Goal: Information Seeking & Learning: Learn about a topic

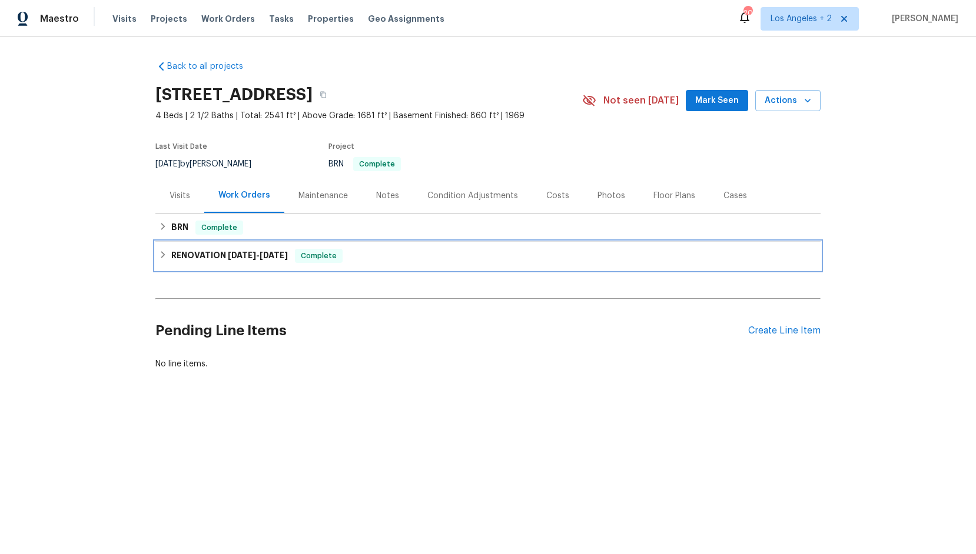
click at [166, 254] on icon at bounding box center [163, 255] width 8 height 8
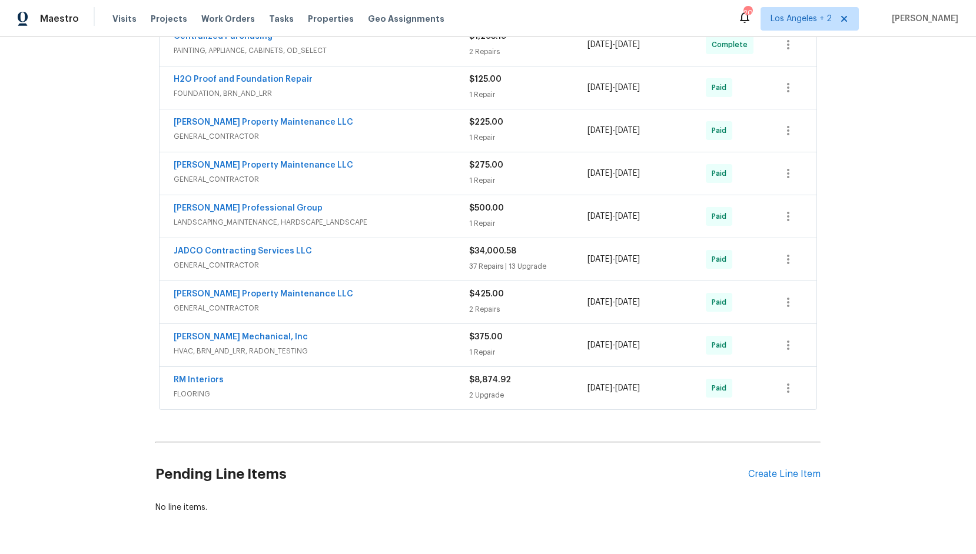
scroll to position [434, 0]
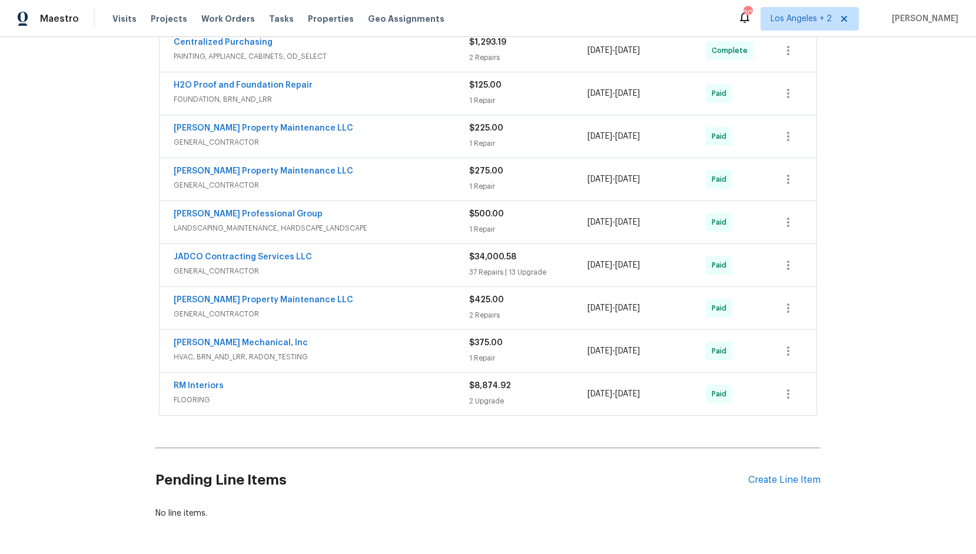
click at [235, 397] on span "FLOORING" at bounding box center [321, 400] width 295 height 12
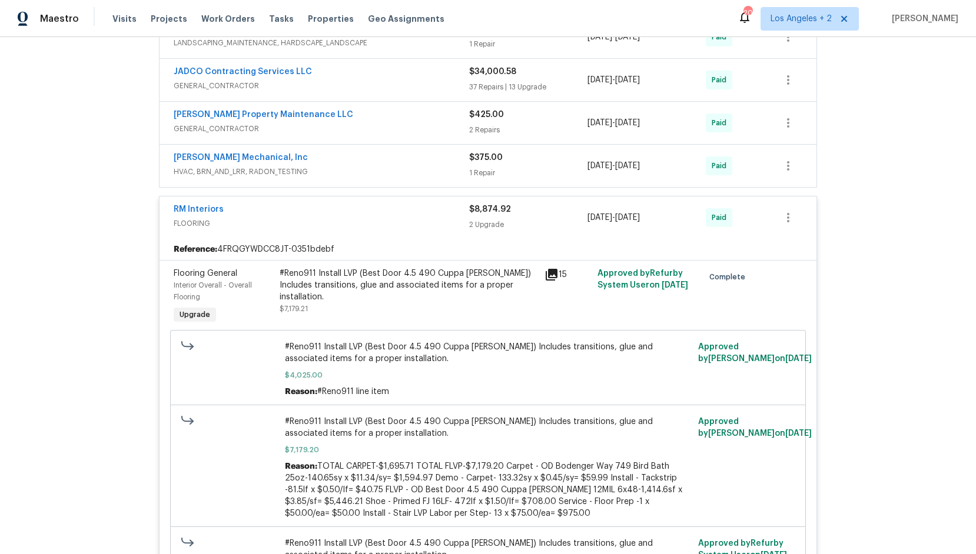
scroll to position [618, 0]
click at [346, 220] on span "FLOORING" at bounding box center [321, 225] width 295 height 12
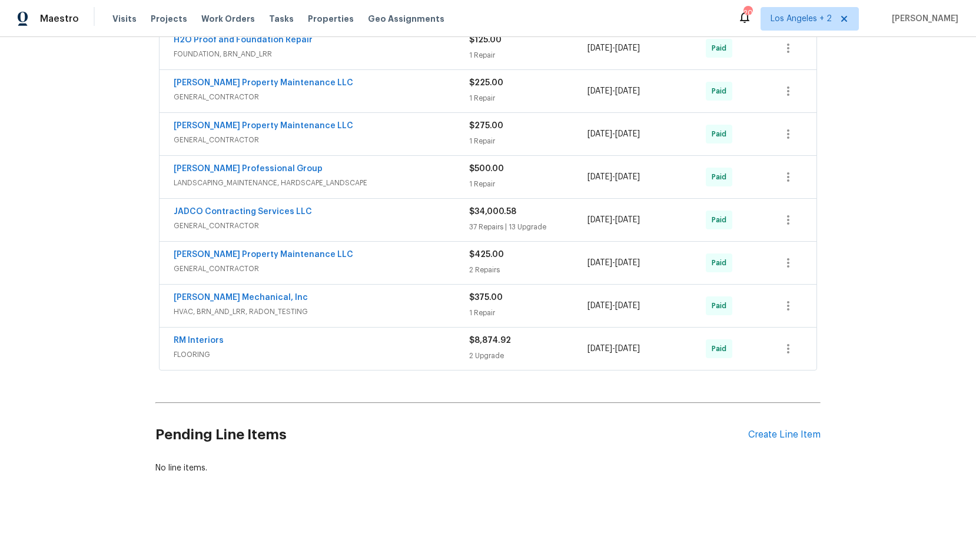
scroll to position [479, 0]
click at [352, 213] on div "JADCO Contracting Services LLC" at bounding box center [321, 213] width 295 height 14
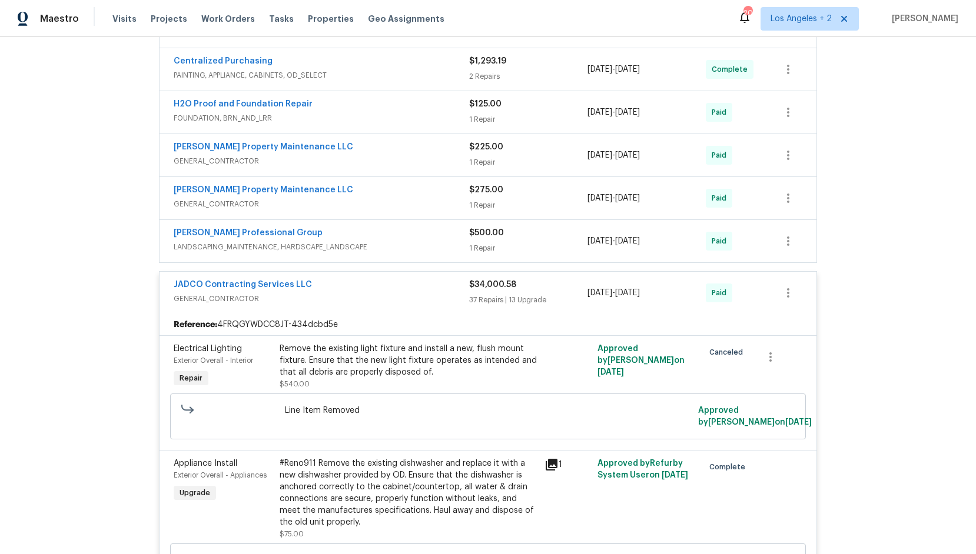
scroll to position [0, 0]
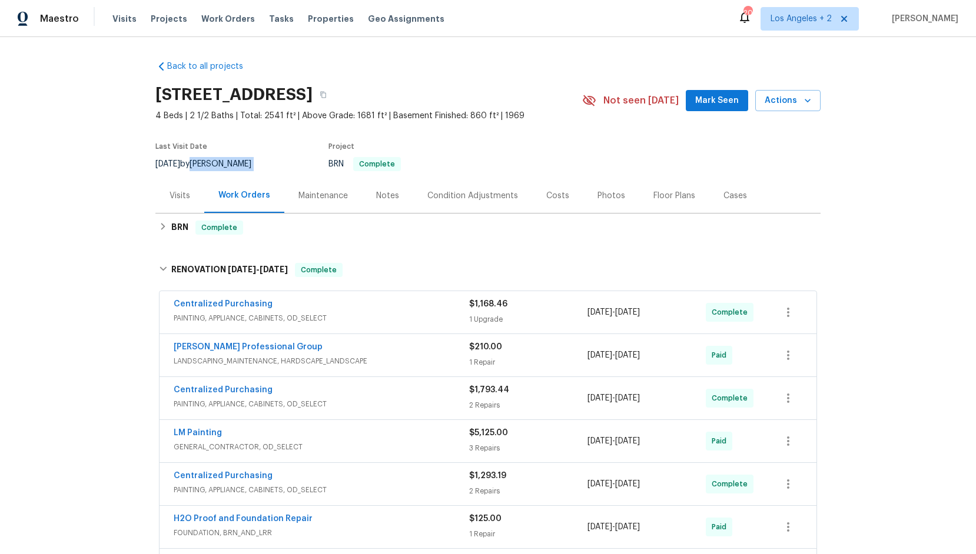
drag, startPoint x: 271, startPoint y: 165, endPoint x: 209, endPoint y: 166, distance: 62.4
click at [209, 166] on div "8/31/2025 by Cynthia Herriott" at bounding box center [210, 164] width 110 height 14
copy div "Cynthia Herriott"
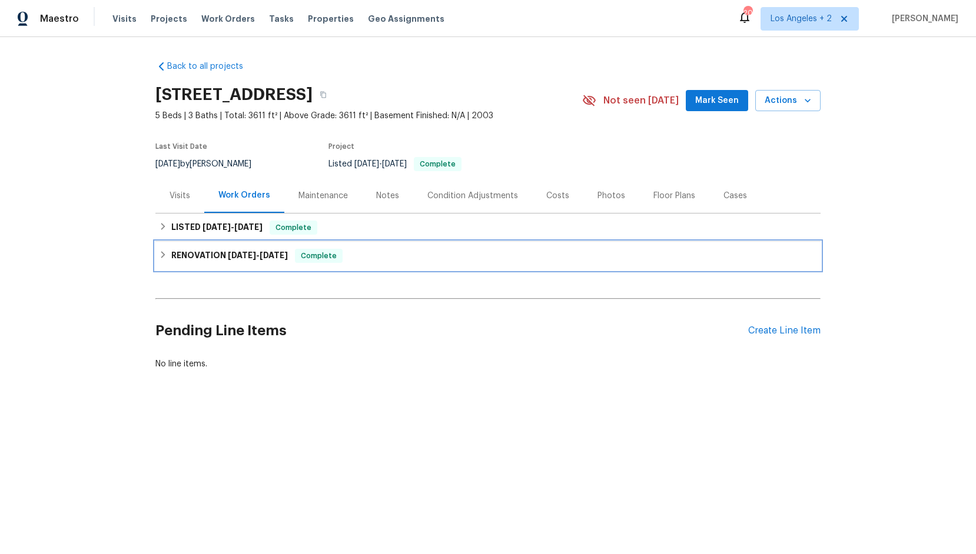
click at [164, 255] on icon at bounding box center [163, 254] width 4 height 7
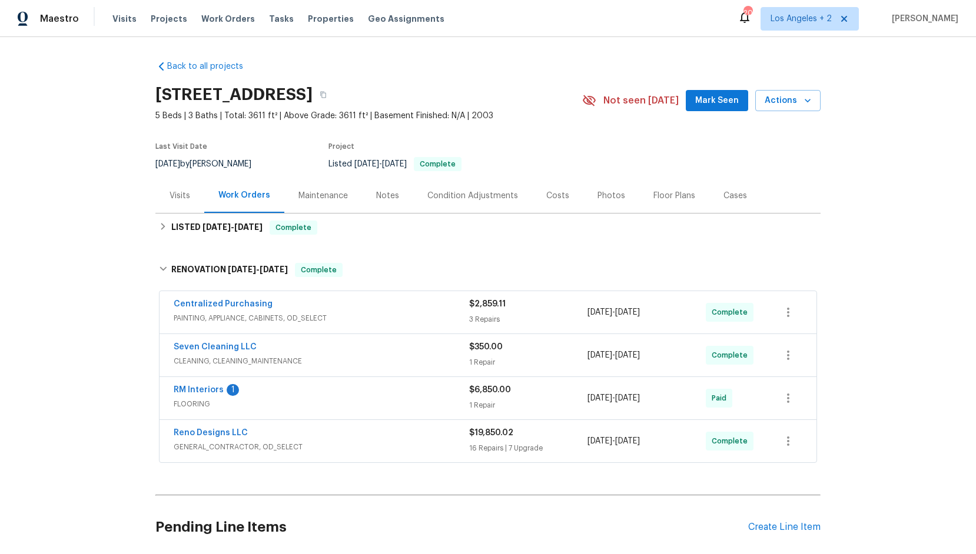
click at [235, 445] on span "GENERAL_CONTRACTOR, OD_SELECT" at bounding box center [321, 447] width 295 height 12
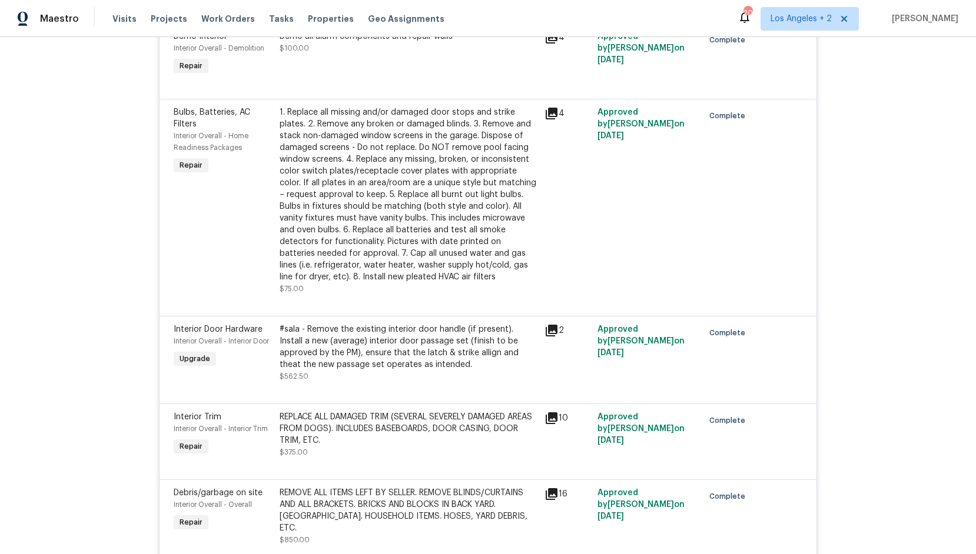
scroll to position [798, 0]
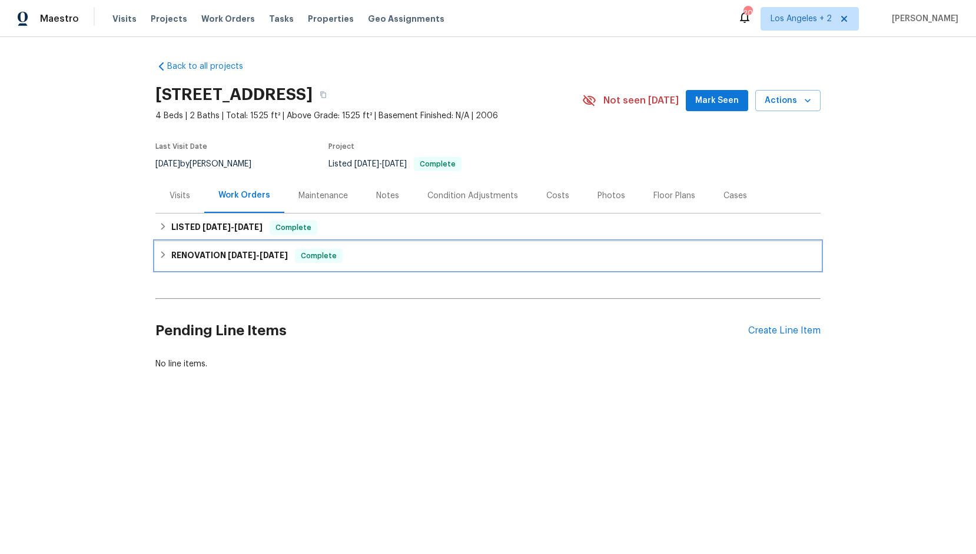
click at [164, 255] on icon at bounding box center [163, 255] width 8 height 8
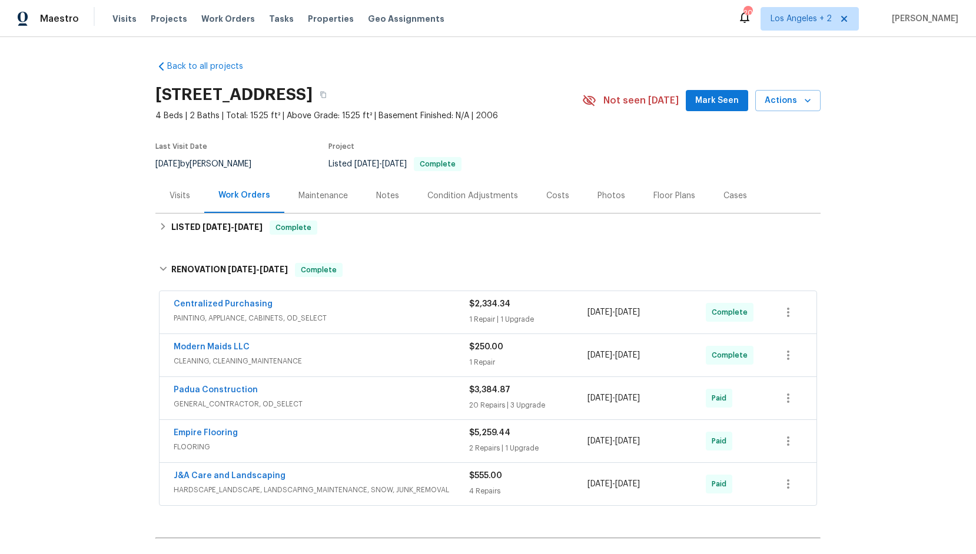
click at [216, 446] on span "FLOORING" at bounding box center [321, 447] width 295 height 12
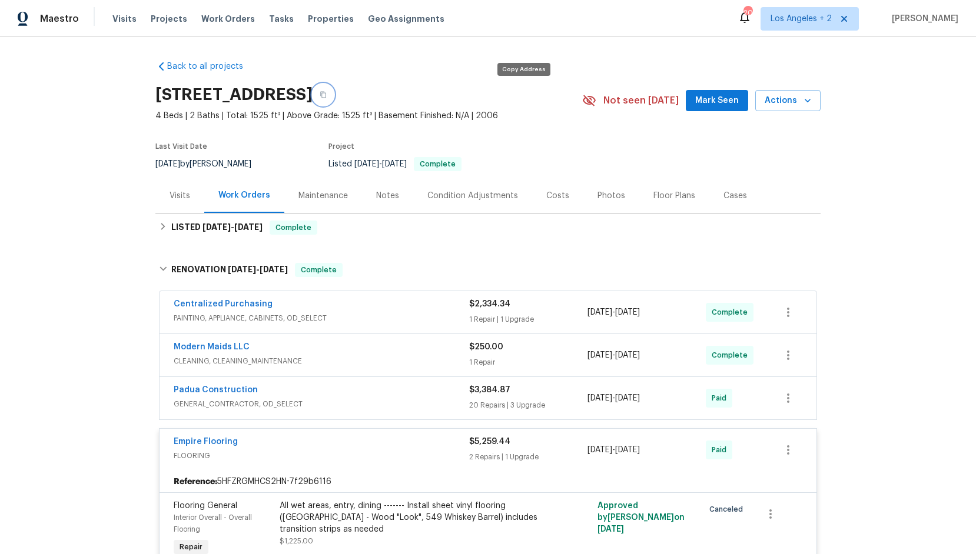
click at [326, 97] on icon "button" at bounding box center [323, 95] width 6 height 6
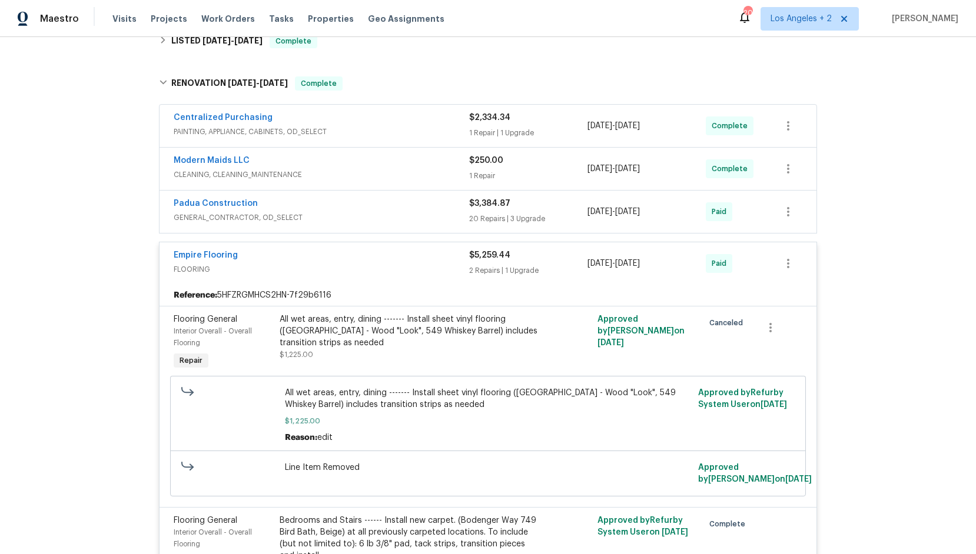
scroll to position [185, 0]
click at [396, 257] on div "Empire Flooring" at bounding box center [321, 258] width 295 height 14
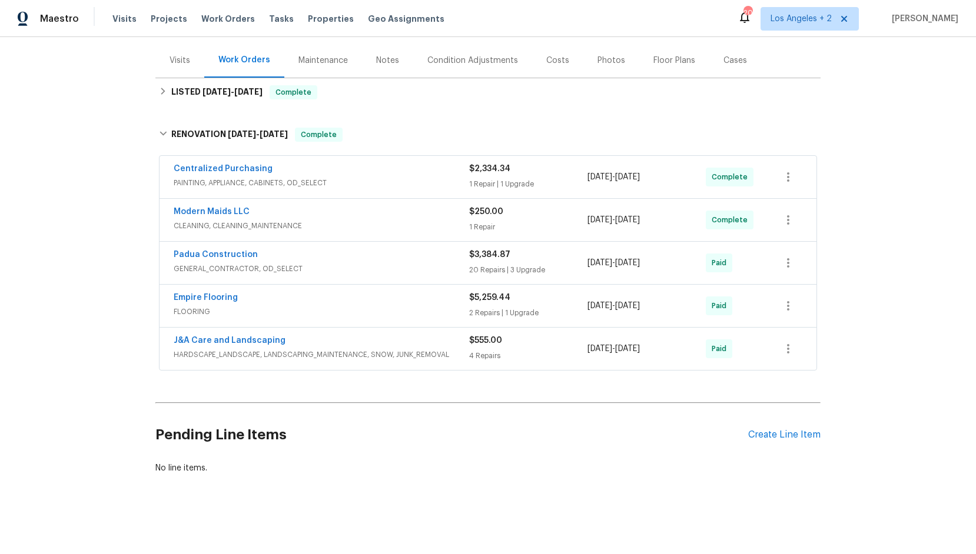
click at [324, 253] on div "Padua Construction" at bounding box center [321, 256] width 295 height 14
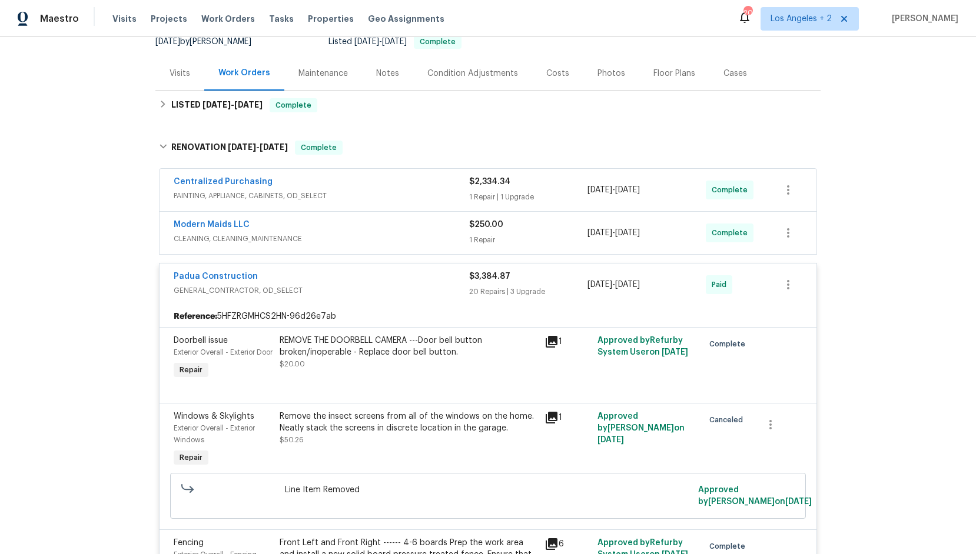
scroll to position [0, 0]
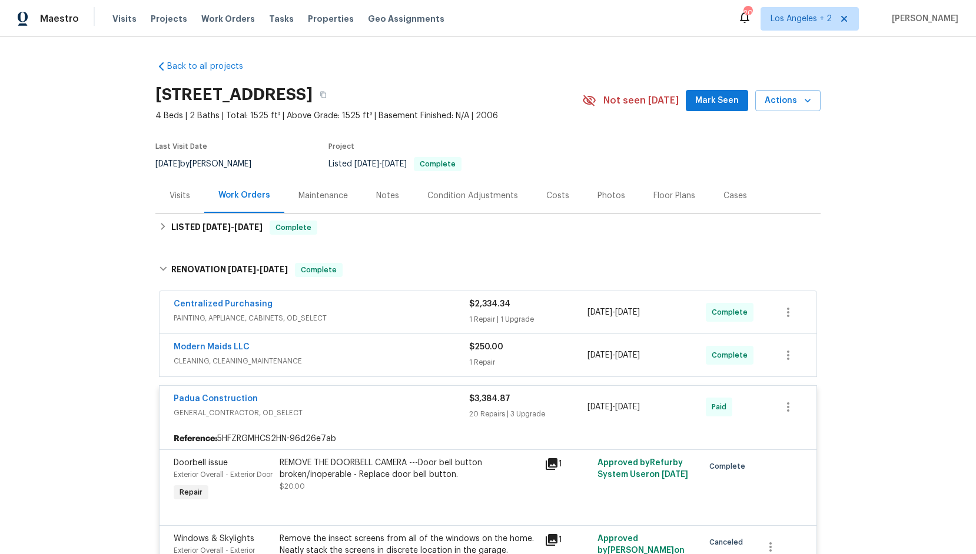
click at [312, 403] on div "Padua Construction" at bounding box center [321, 400] width 295 height 14
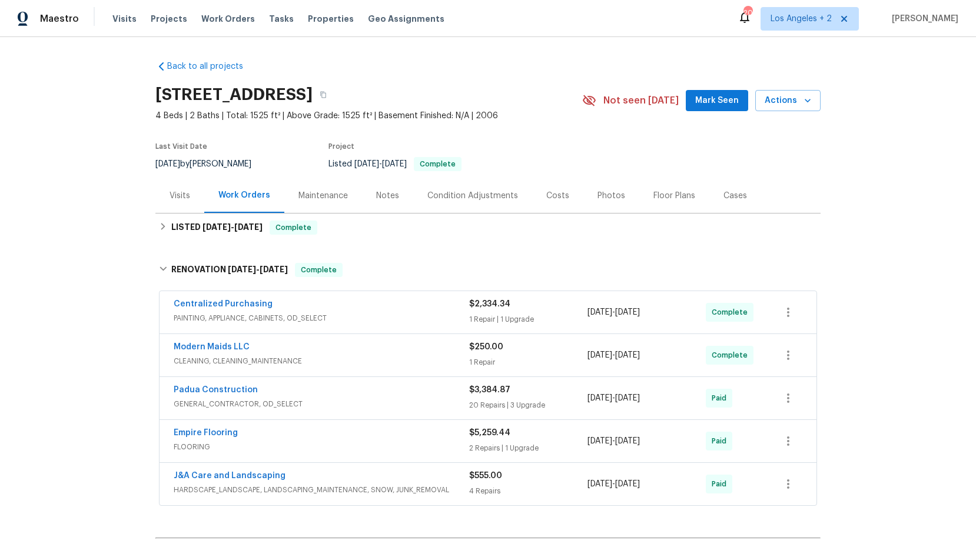
click at [276, 318] on span "PAINTING, APPLIANCE, CABINETS, OD_SELECT" at bounding box center [321, 319] width 295 height 12
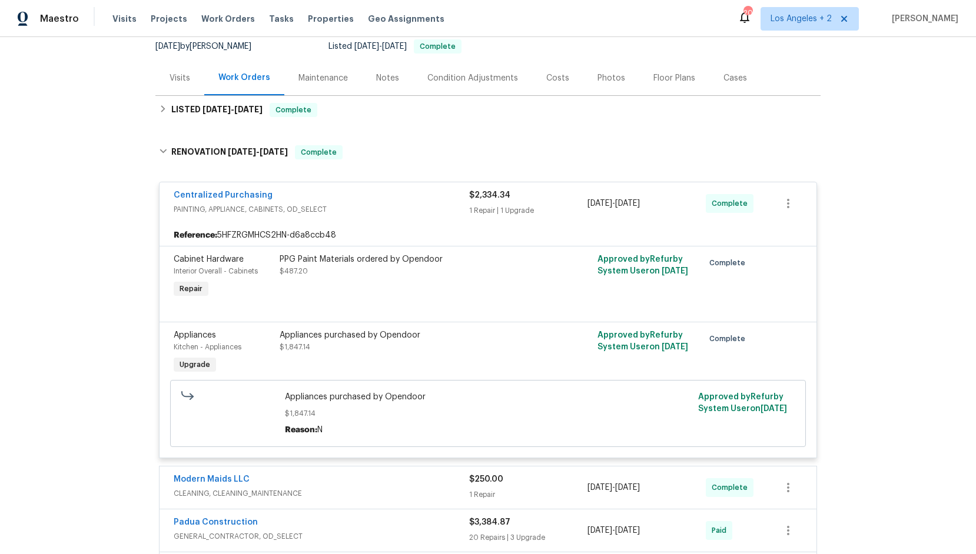
scroll to position [161, 0]
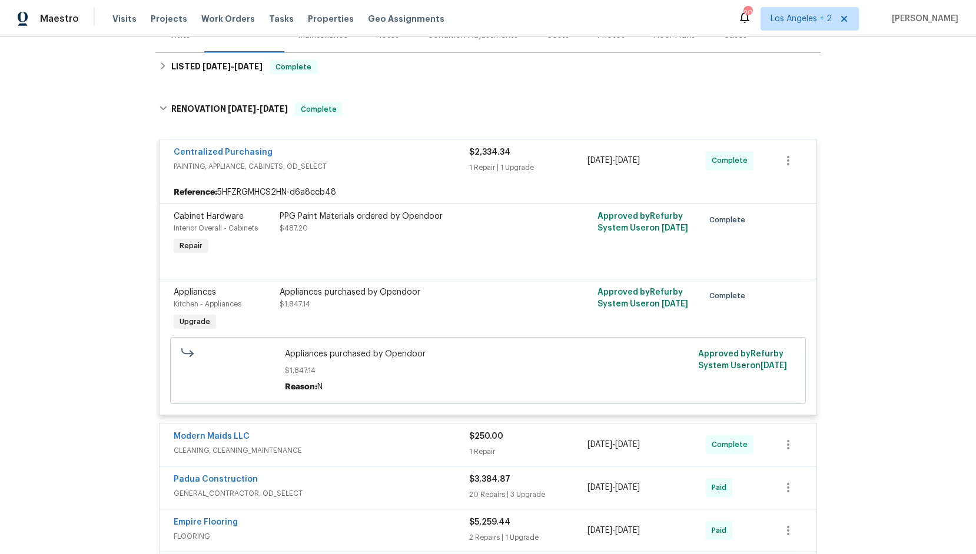
click at [284, 156] on div "Centralized Purchasing" at bounding box center [321, 154] width 295 height 14
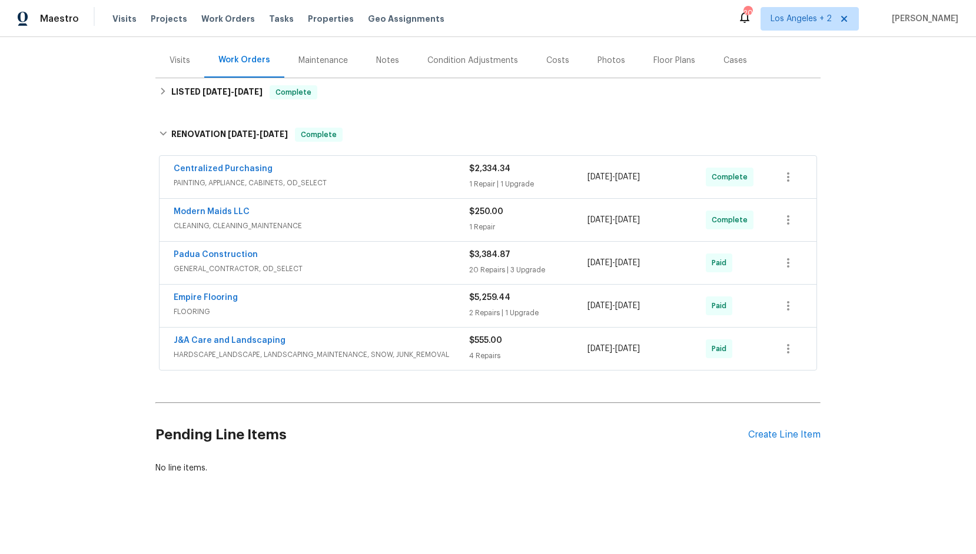
scroll to position [0, 0]
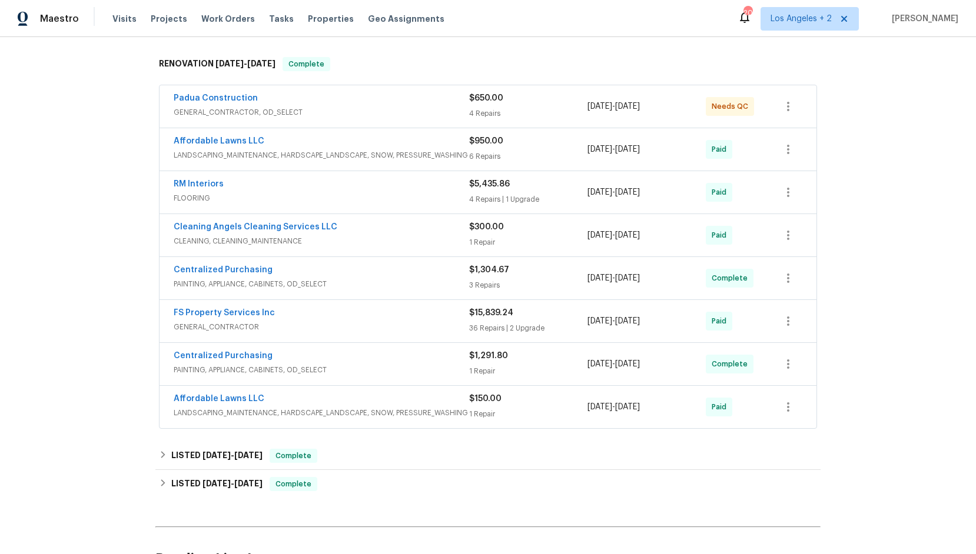
scroll to position [177, 0]
click at [246, 327] on span "GENERAL_CONTRACTOR" at bounding box center [321, 328] width 295 height 12
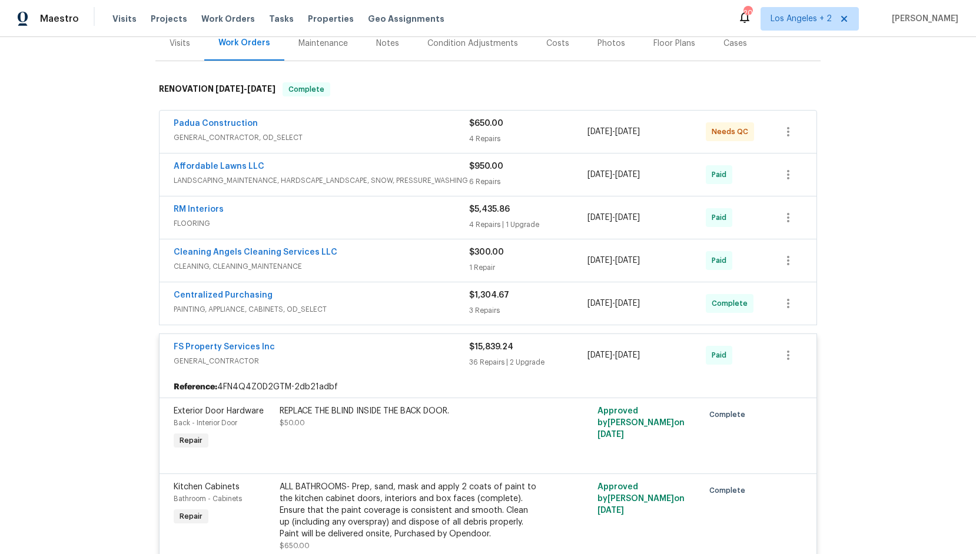
scroll to position [167, 0]
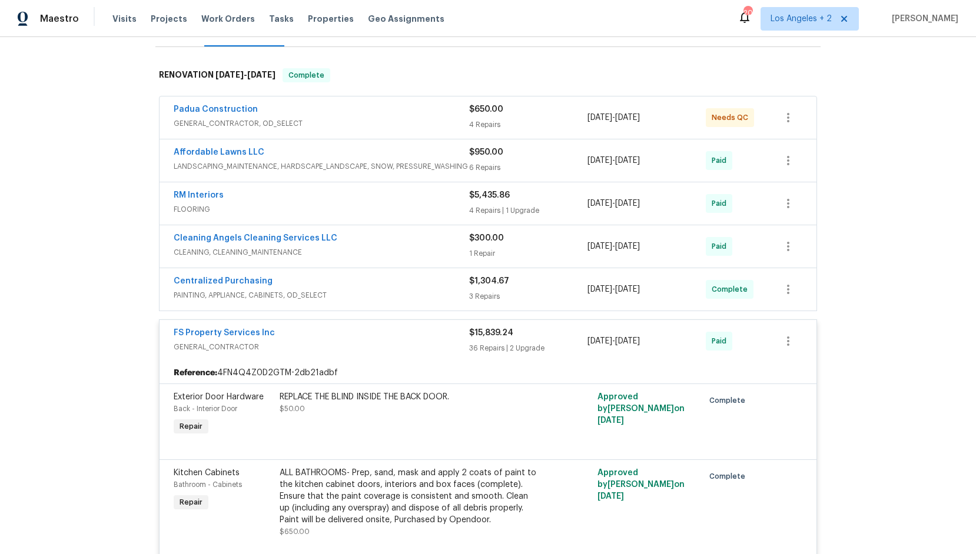
click at [240, 356] on div "FS Property Services Inc GENERAL_CONTRACTOR $15,839.24 36 Repairs | 2 Upgrade 8…" at bounding box center [488, 341] width 657 height 42
click at [217, 207] on span "FLOORING" at bounding box center [321, 210] width 295 height 12
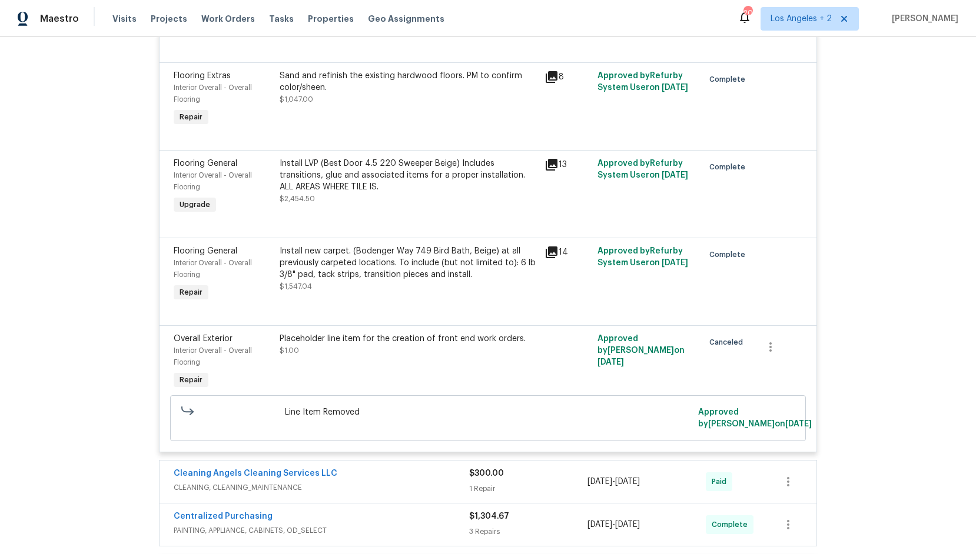
scroll to position [0, 0]
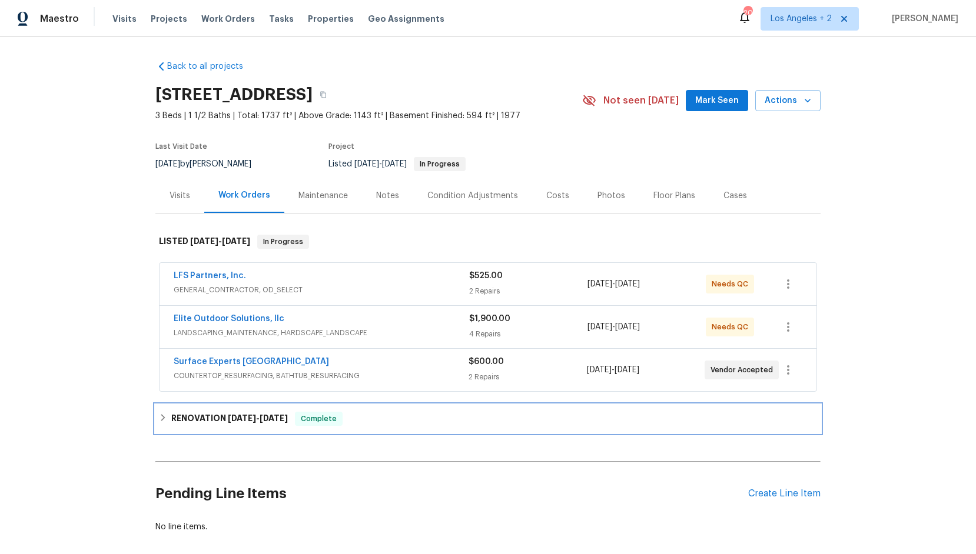
click at [160, 422] on div "RENOVATION 8/18/25 - 9/8/25 Complete" at bounding box center [488, 419] width 658 height 14
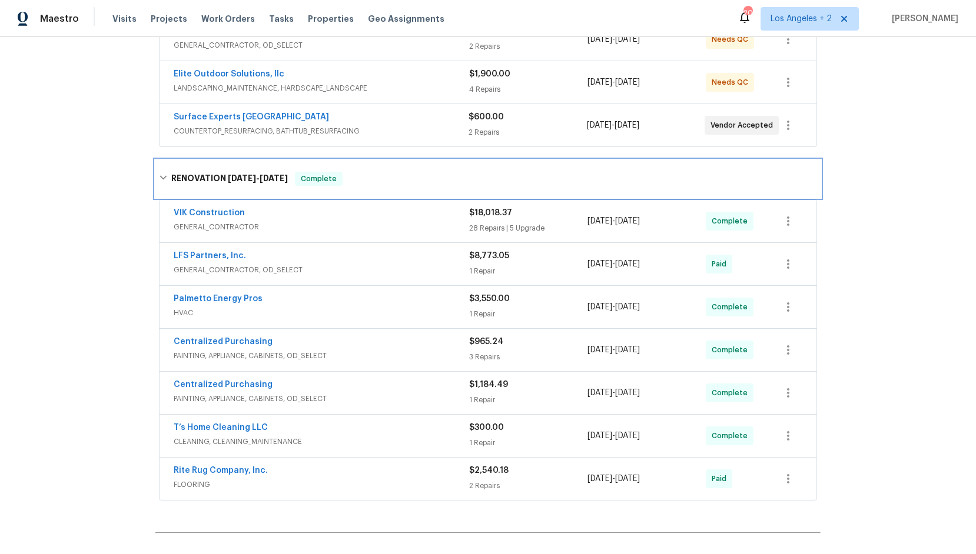
scroll to position [241, 0]
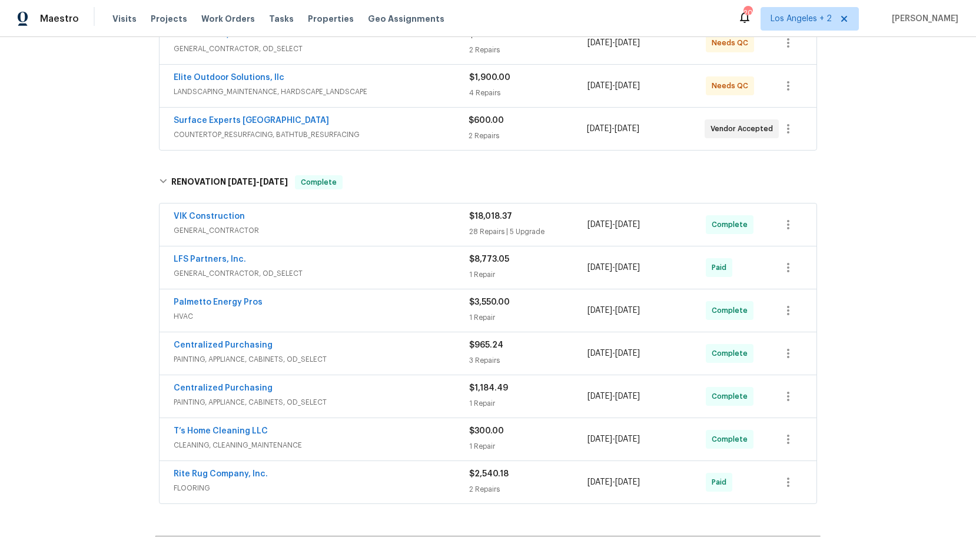
click at [218, 230] on span "GENERAL_CONTRACTOR" at bounding box center [321, 231] width 295 height 12
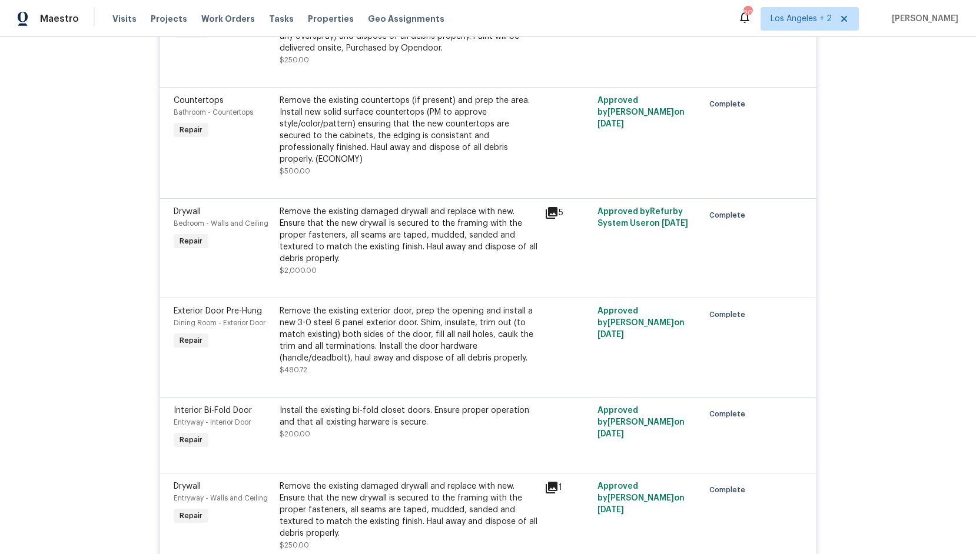
scroll to position [0, 0]
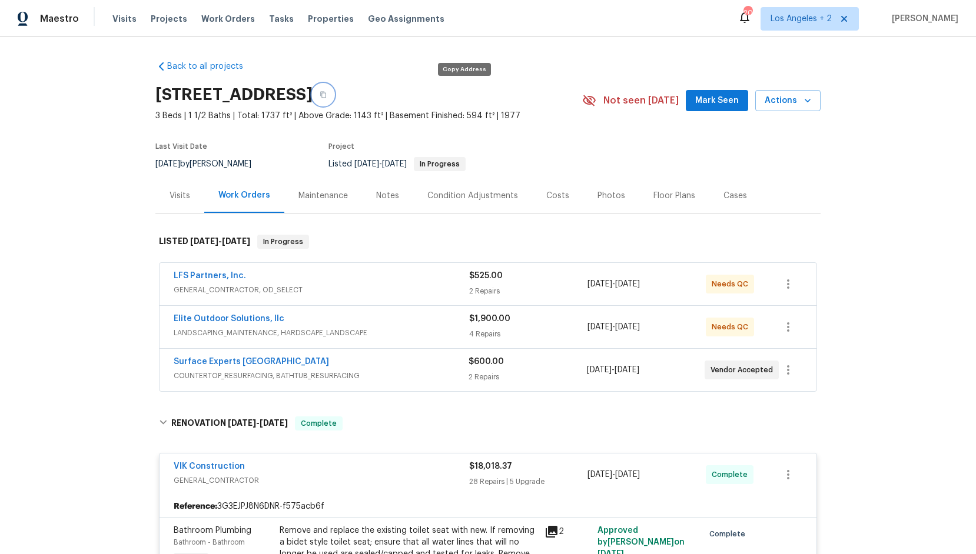
click at [327, 97] on icon "button" at bounding box center [323, 94] width 7 height 7
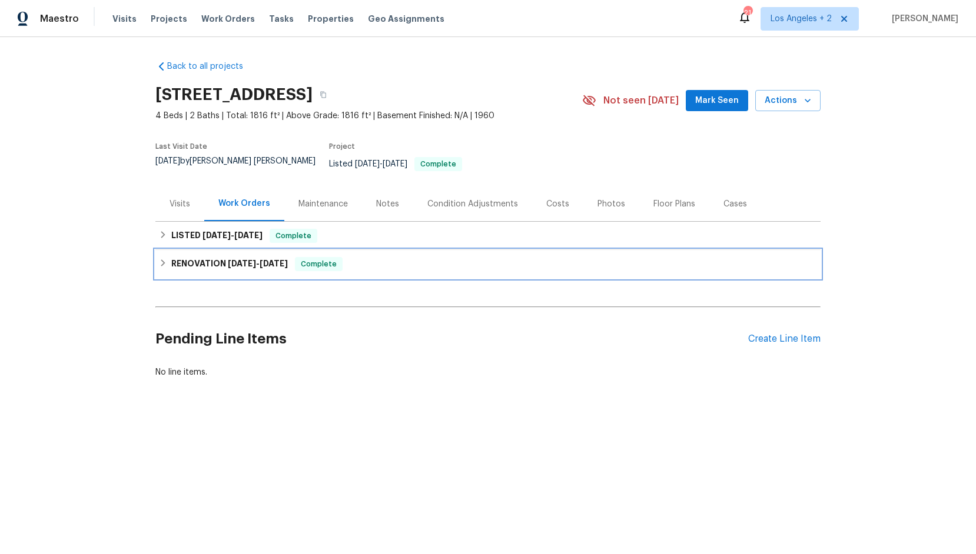
click at [162, 259] on icon at bounding box center [163, 263] width 8 height 8
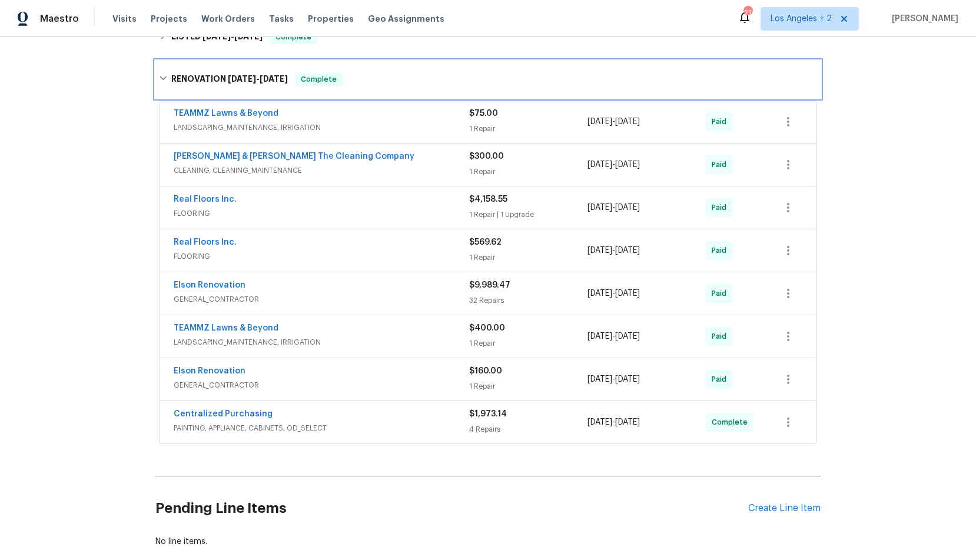
scroll to position [195, 0]
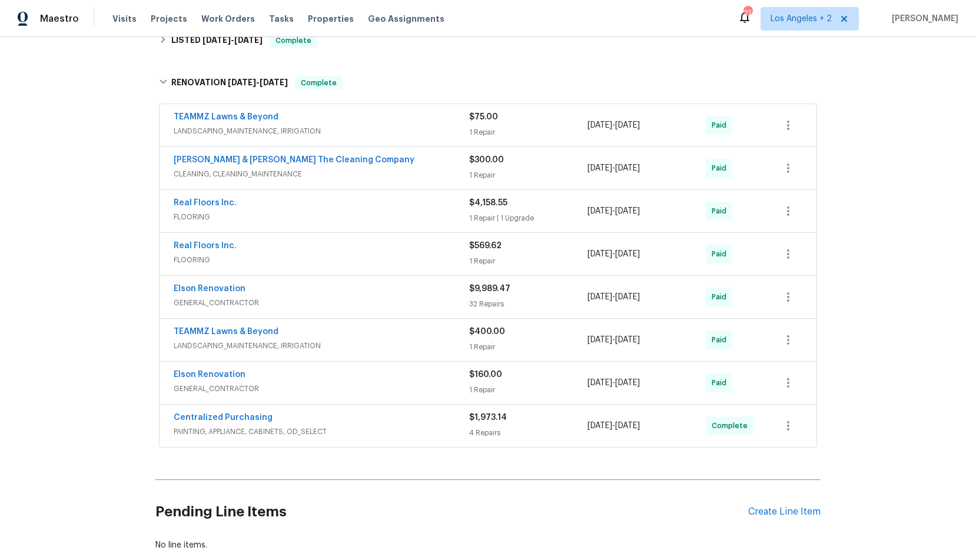
click at [210, 211] on span "FLOORING" at bounding box center [321, 217] width 295 height 12
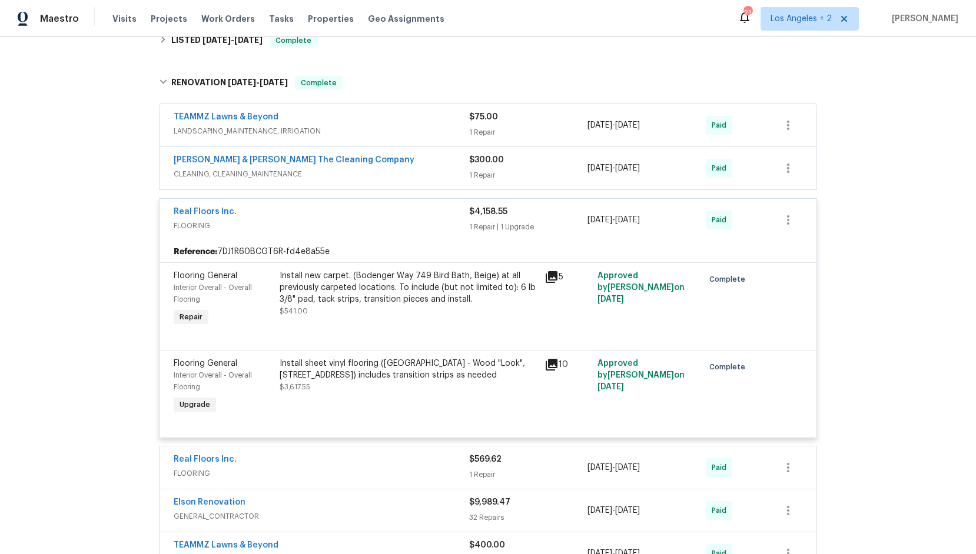
click at [214, 220] on span "FLOORING" at bounding box center [321, 226] width 295 height 12
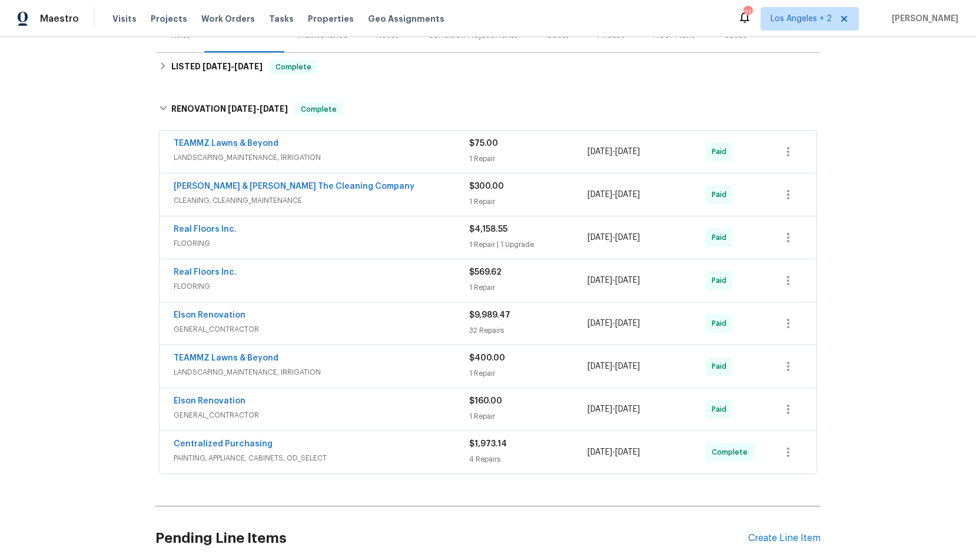
scroll to position [163, 0]
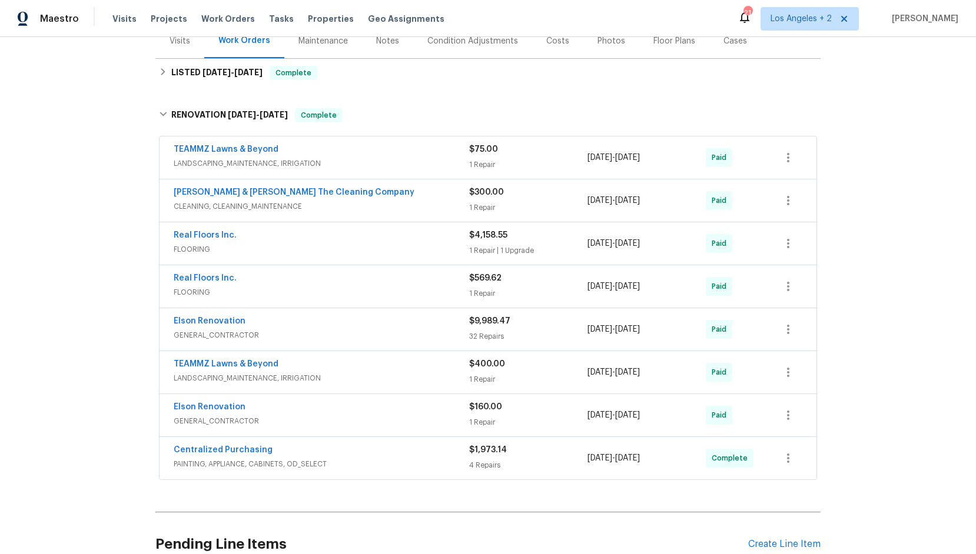
click at [211, 244] on span "FLOORING" at bounding box center [321, 250] width 295 height 12
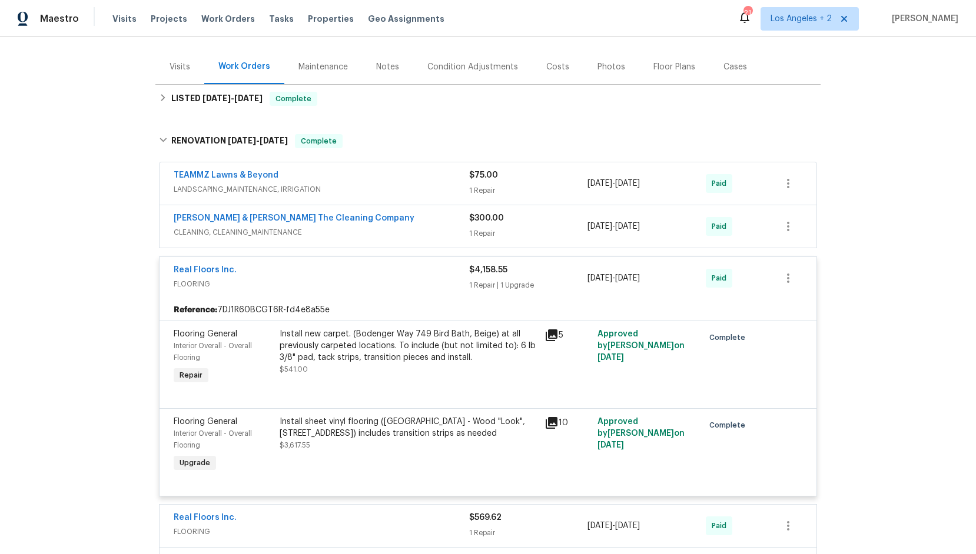
scroll to position [0, 0]
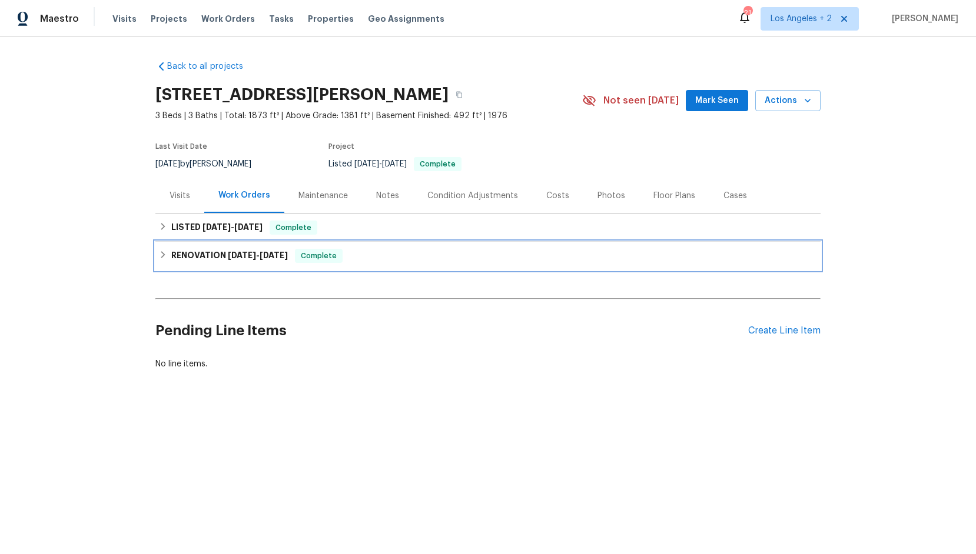
click at [167, 258] on div "RENOVATION [DATE] - [DATE] Complete" at bounding box center [488, 256] width 658 height 14
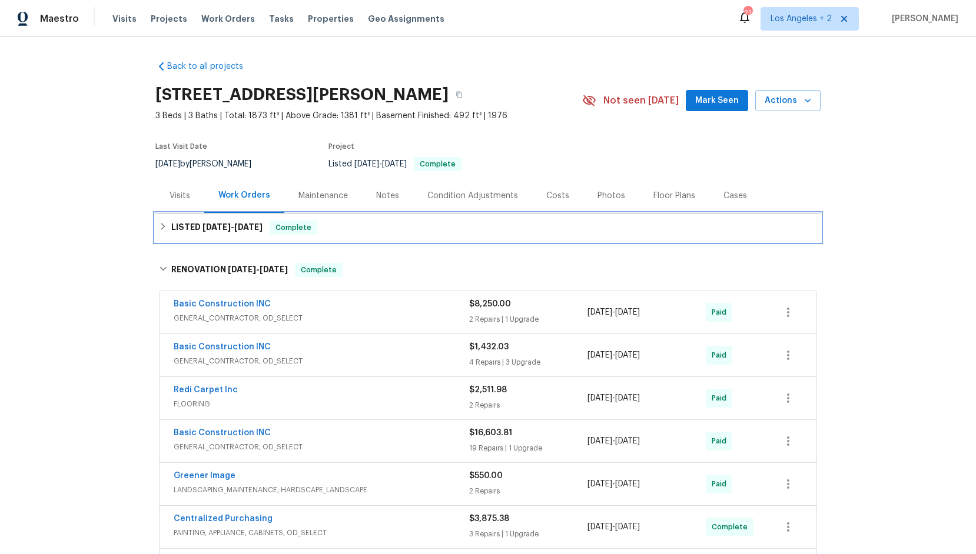
click at [164, 232] on div "LISTED [DATE] - [DATE] Complete" at bounding box center [488, 228] width 658 height 14
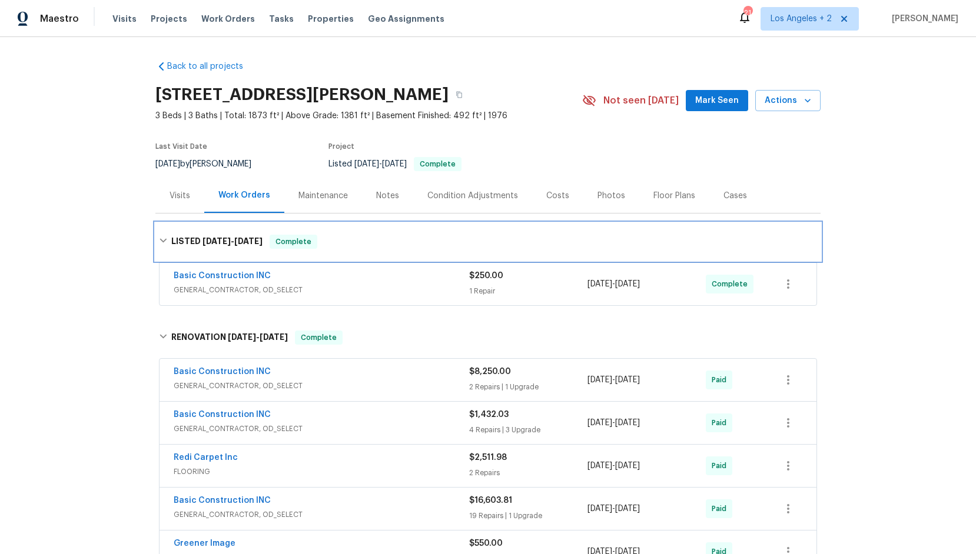
click at [164, 232] on div "LISTED [DATE] - [DATE] Complete" at bounding box center [487, 242] width 665 height 38
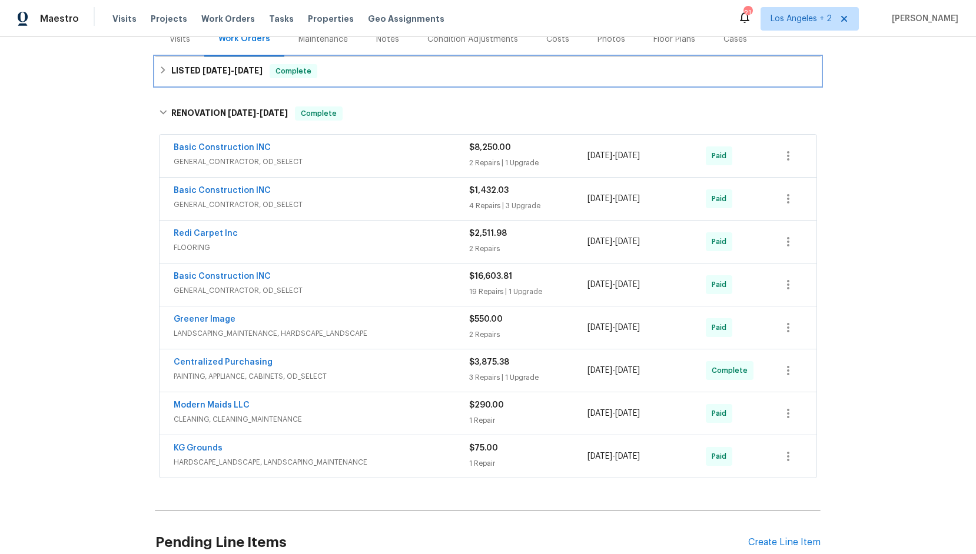
scroll to position [152, 0]
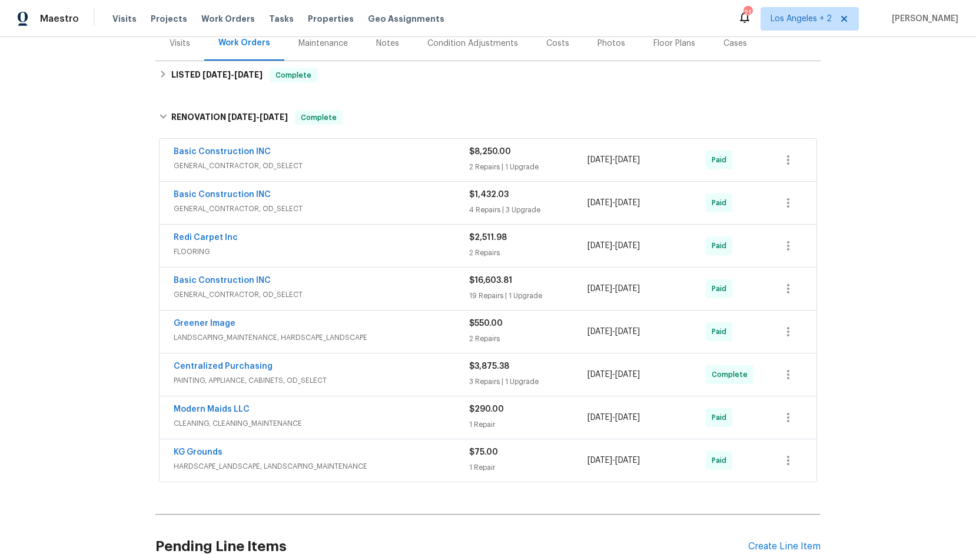
click at [229, 294] on span "GENERAL_CONTRACTOR, OD_SELECT" at bounding box center [321, 295] width 295 height 12
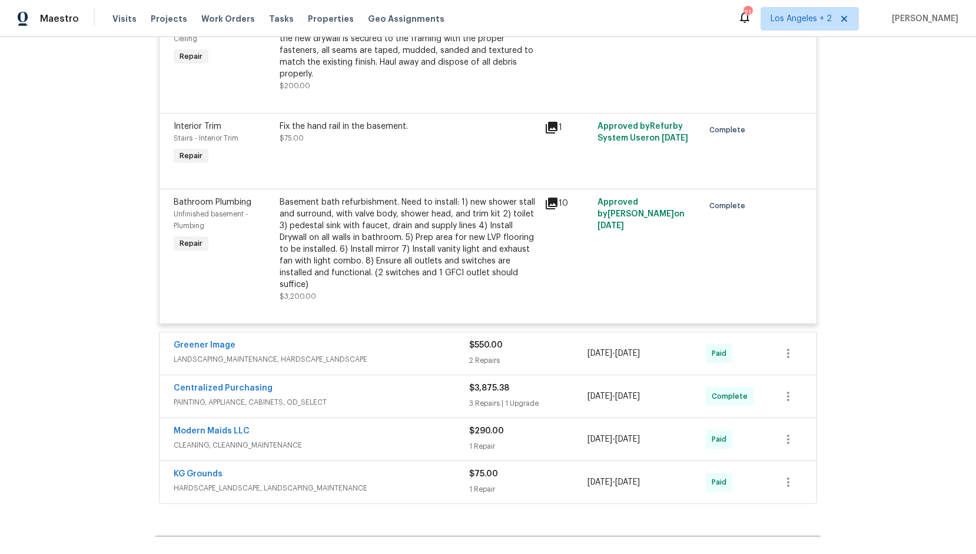
scroll to position [2357, 0]
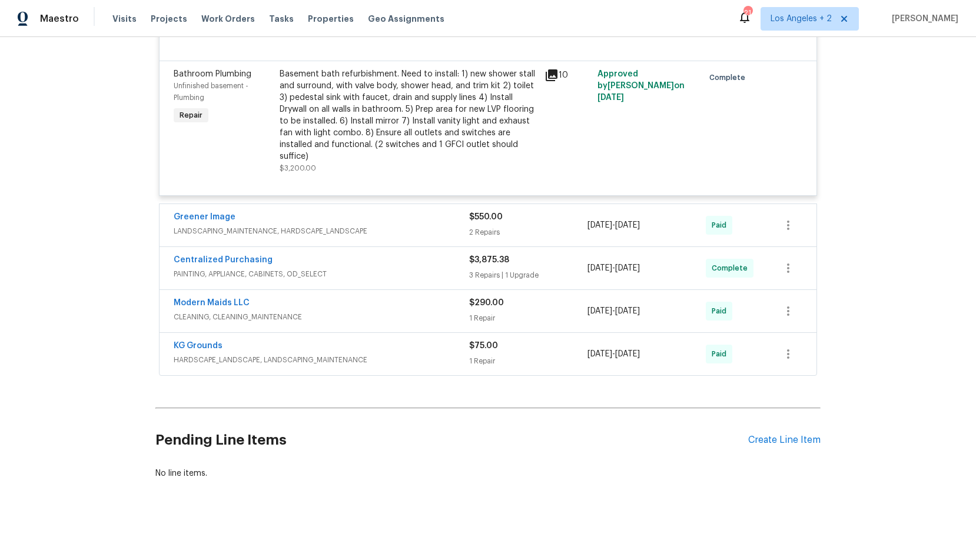
click at [256, 268] on span "PAINTING, APPLIANCE, CABINETS, OD_SELECT" at bounding box center [321, 274] width 295 height 12
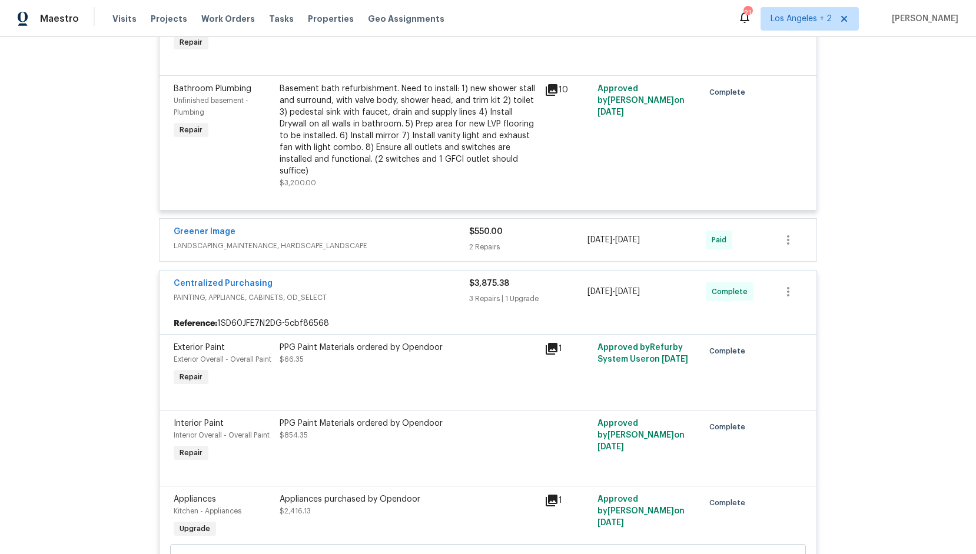
scroll to position [2333, 0]
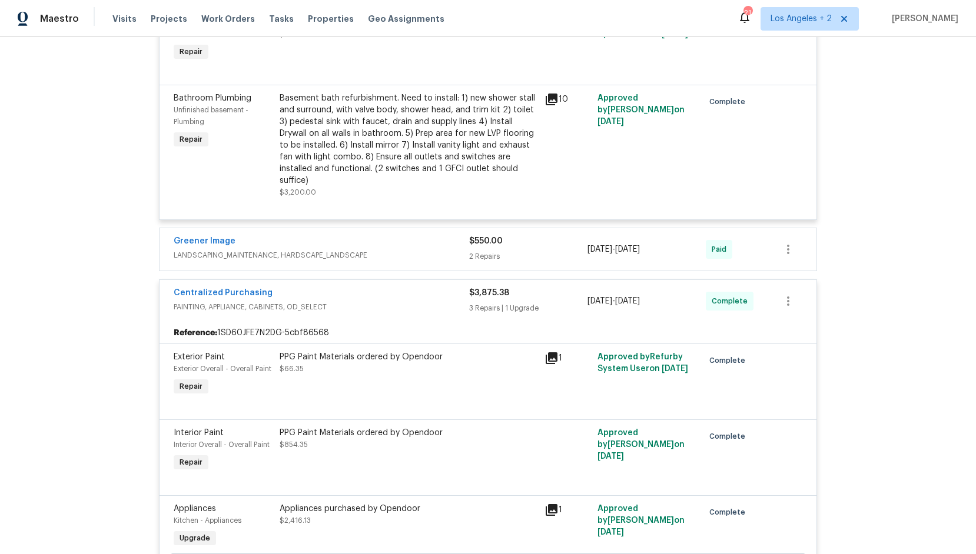
click at [295, 301] on span "PAINTING, APPLIANCE, CABINETS, OD_SELECT" at bounding box center [321, 307] width 295 height 12
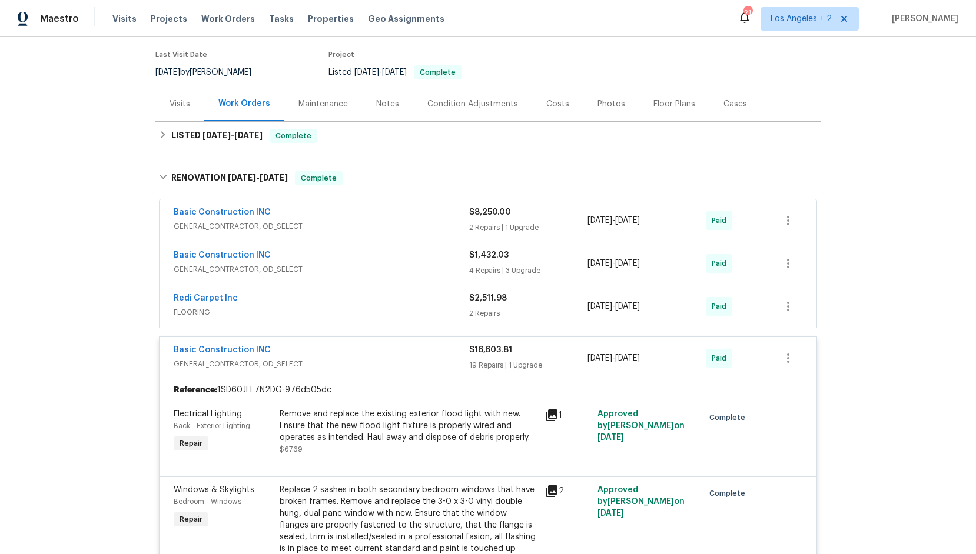
scroll to position [46, 0]
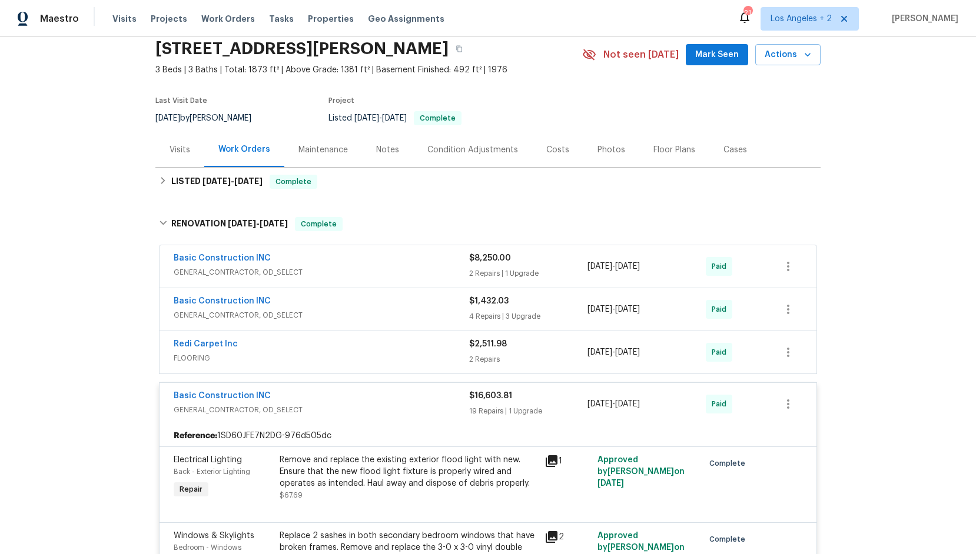
click at [285, 403] on div "Basic Construction INC" at bounding box center [321, 397] width 295 height 14
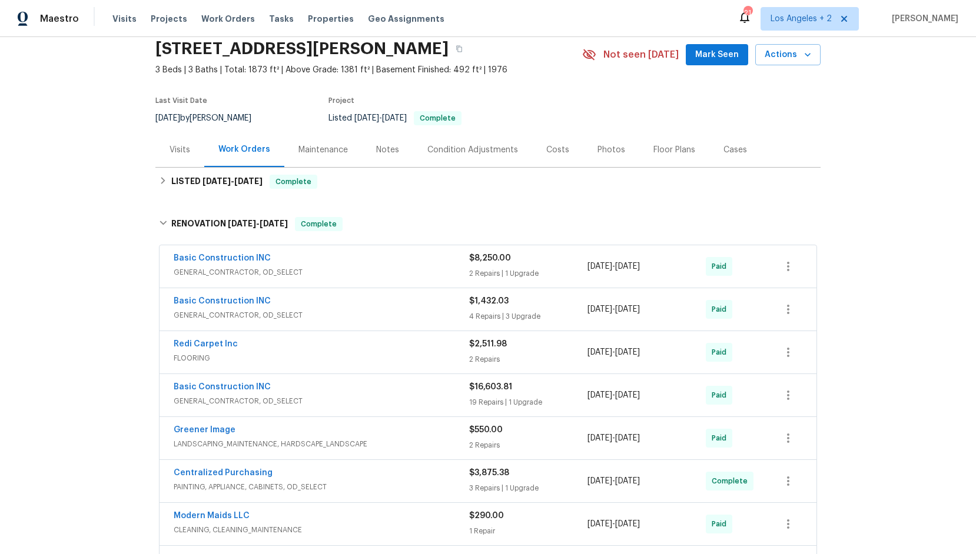
click at [254, 315] on span "GENERAL_CONTRACTOR, OD_SELECT" at bounding box center [321, 316] width 295 height 12
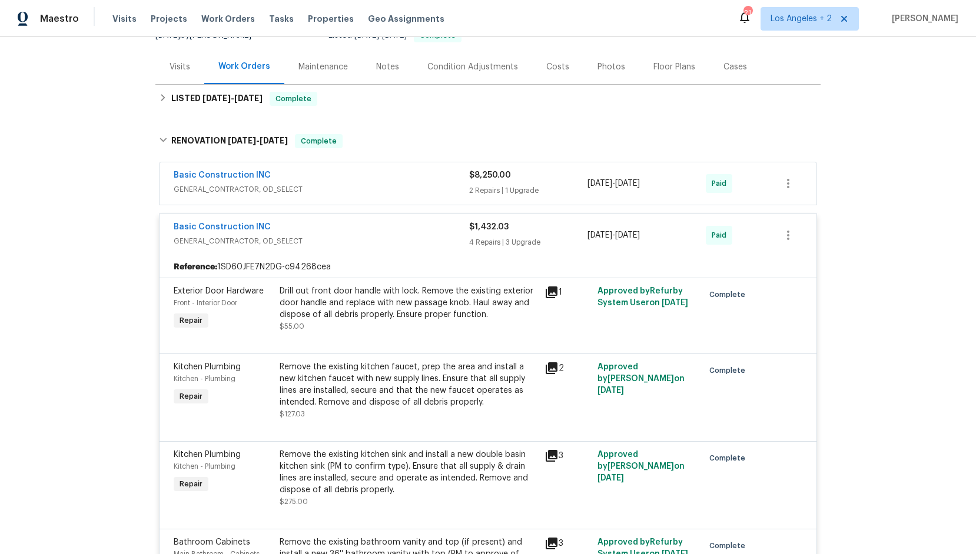
scroll to position [117, 0]
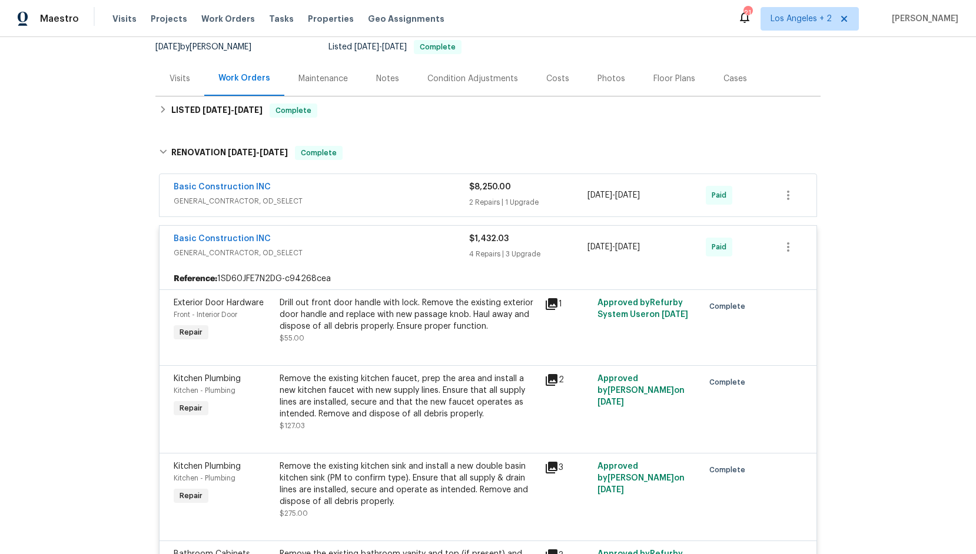
click at [268, 244] on div "Basic Construction INC" at bounding box center [321, 240] width 295 height 14
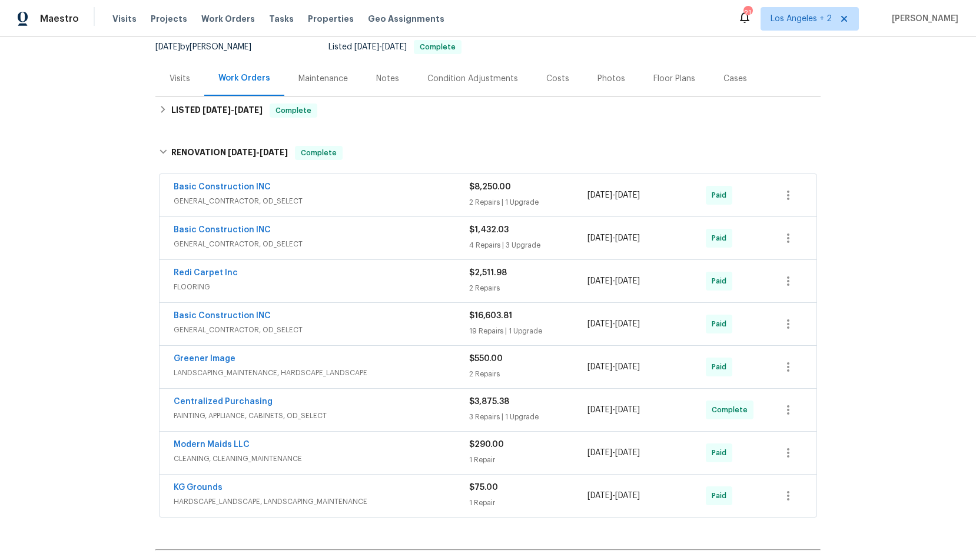
click at [270, 198] on span "GENERAL_CONTRACTOR, OD_SELECT" at bounding box center [321, 201] width 295 height 12
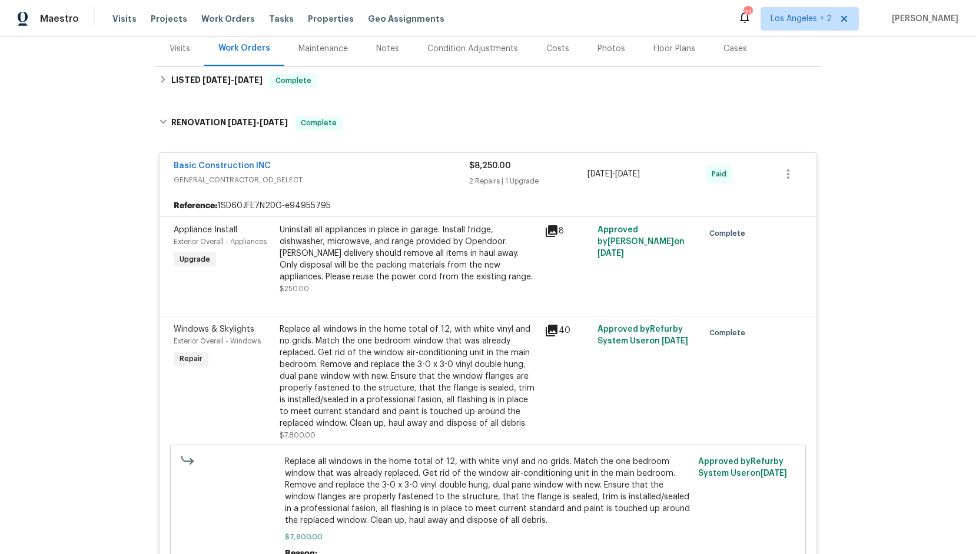
scroll to position [116, 0]
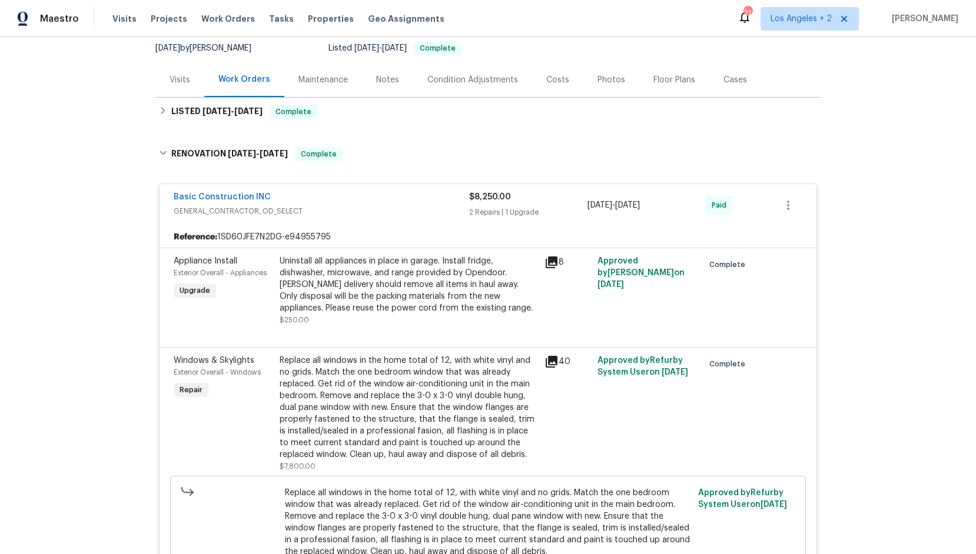
click at [228, 211] on span "GENERAL_CONTRACTOR, OD_SELECT" at bounding box center [321, 211] width 295 height 12
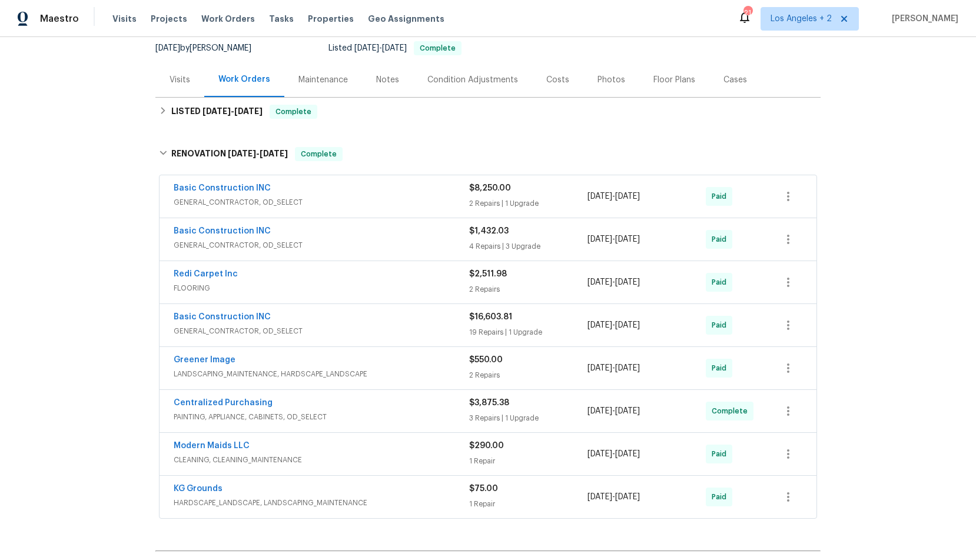
scroll to position [0, 0]
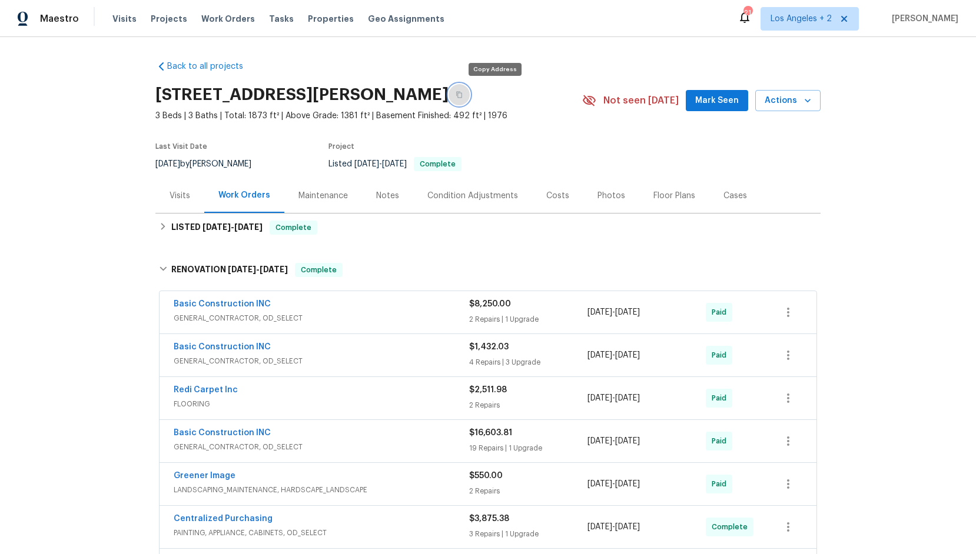
click at [462, 93] on icon "button" at bounding box center [459, 95] width 6 height 6
click at [281, 315] on span "GENERAL_CONTRACTOR, OD_SELECT" at bounding box center [321, 319] width 295 height 12
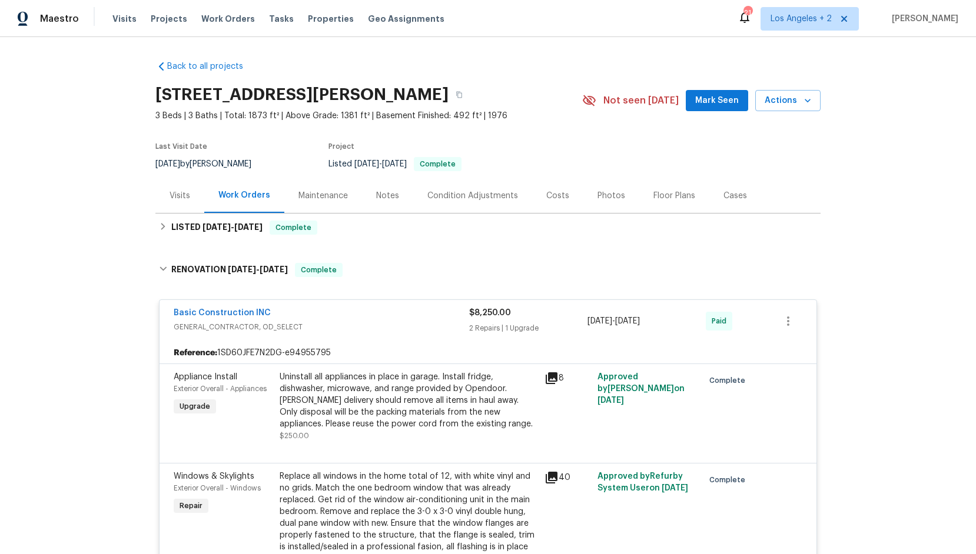
click at [281, 319] on div "Basic Construction INC" at bounding box center [321, 314] width 295 height 14
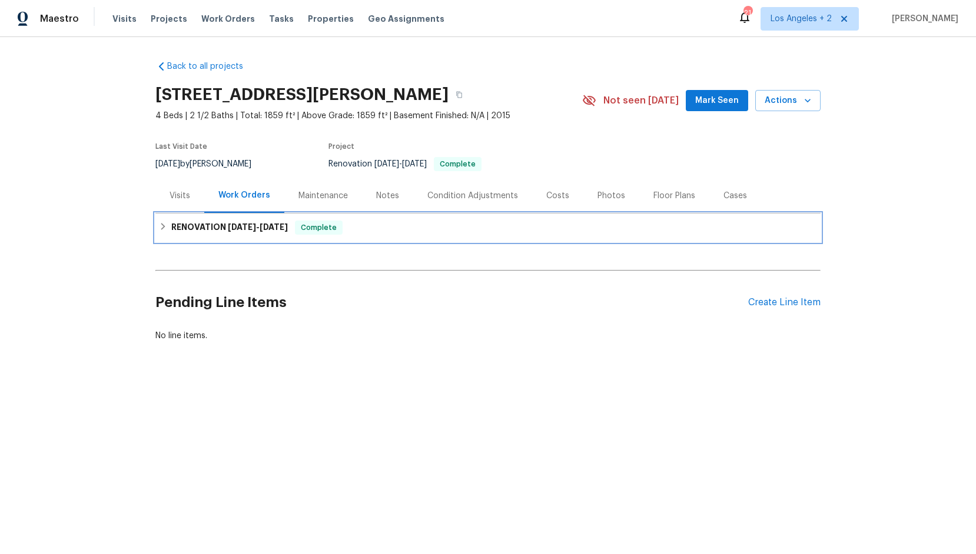
click at [160, 226] on icon at bounding box center [163, 226] width 8 height 8
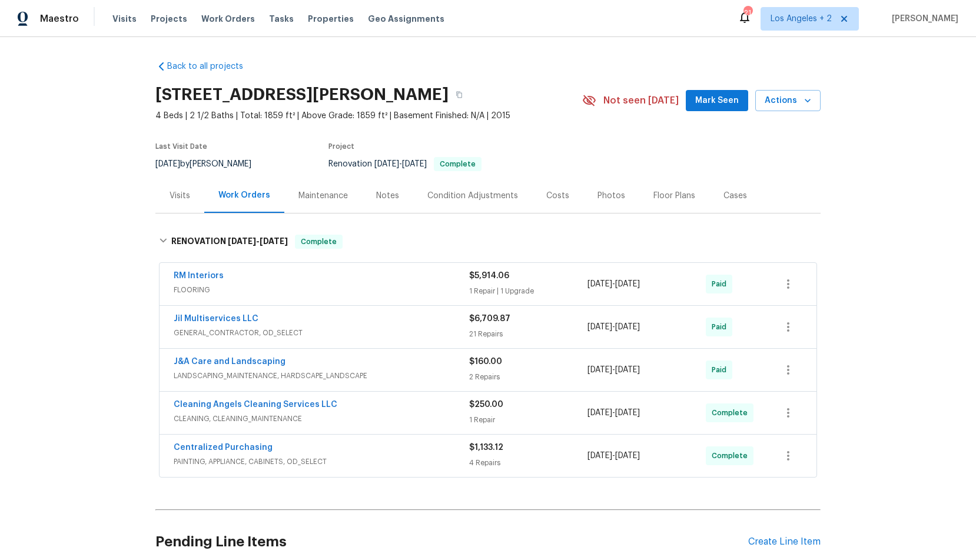
click at [212, 284] on span "FLOORING" at bounding box center [321, 290] width 295 height 12
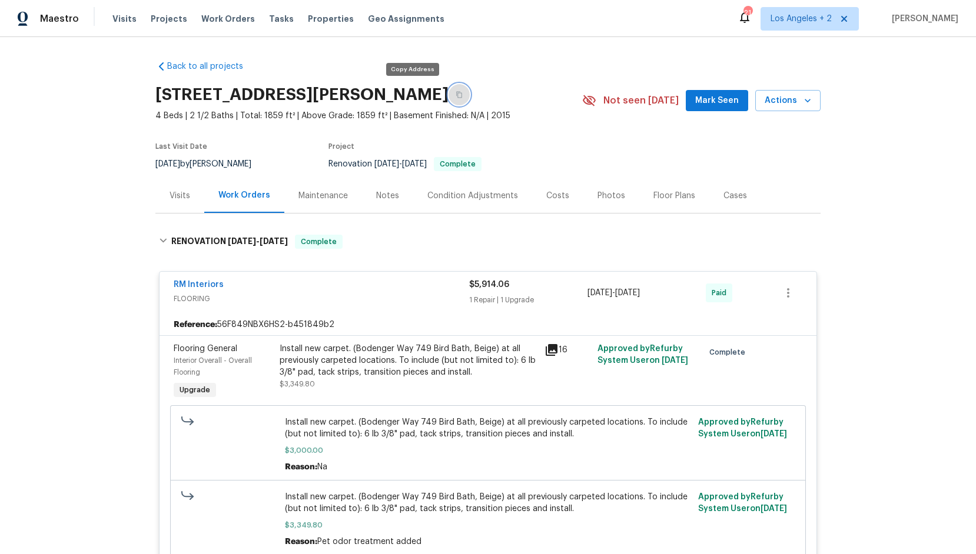
click at [456, 98] on icon "button" at bounding box center [459, 94] width 7 height 7
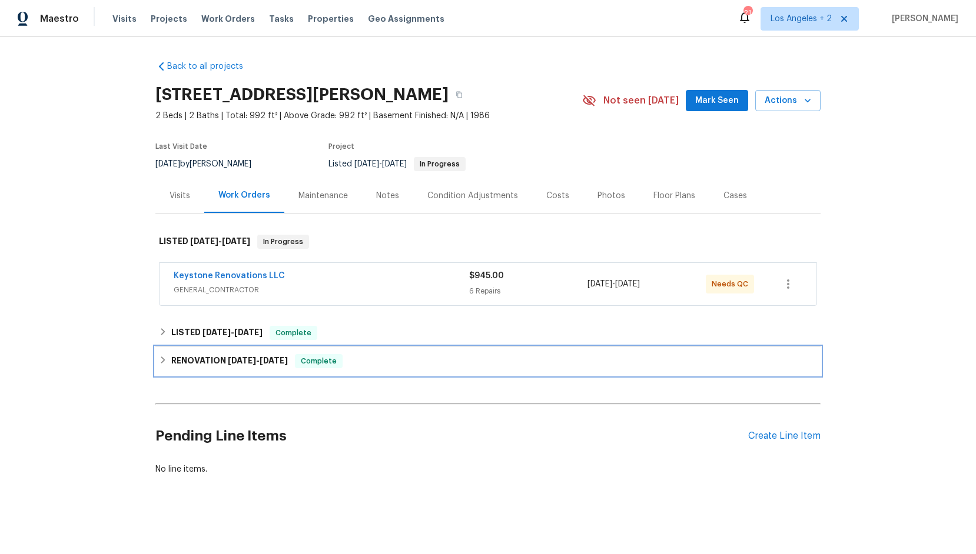
click at [164, 361] on icon at bounding box center [163, 360] width 8 height 8
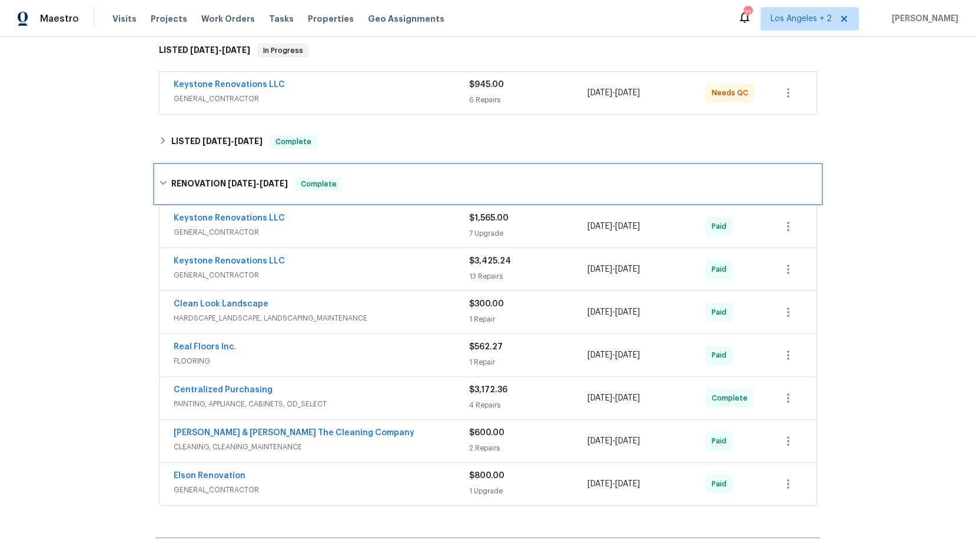
scroll to position [188, 0]
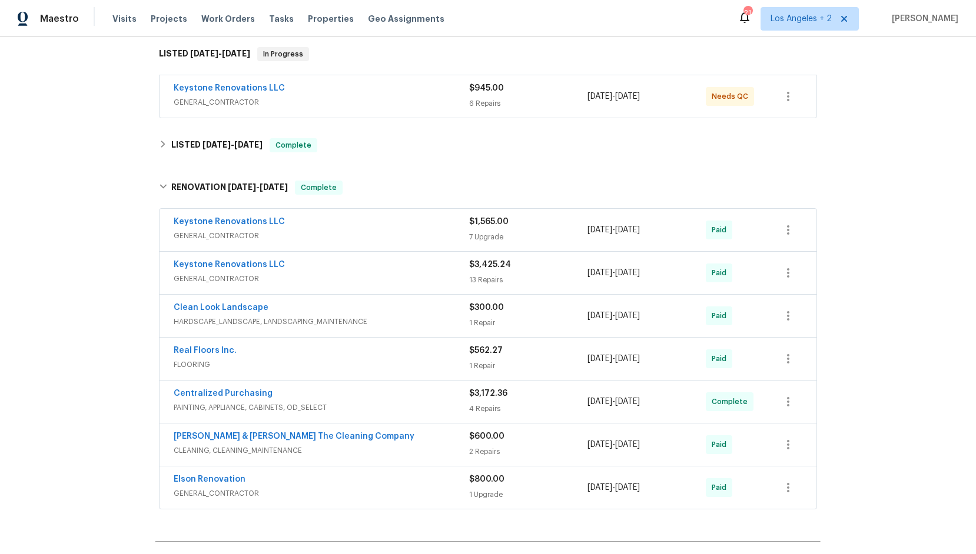
click at [258, 494] on span "GENERAL_CONTRACTOR" at bounding box center [321, 494] width 295 height 12
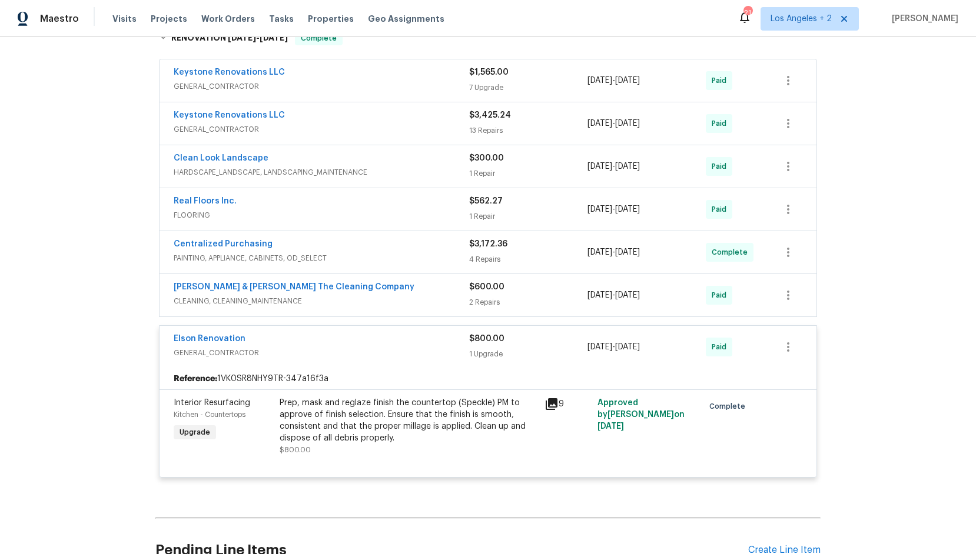
scroll to position [335, 0]
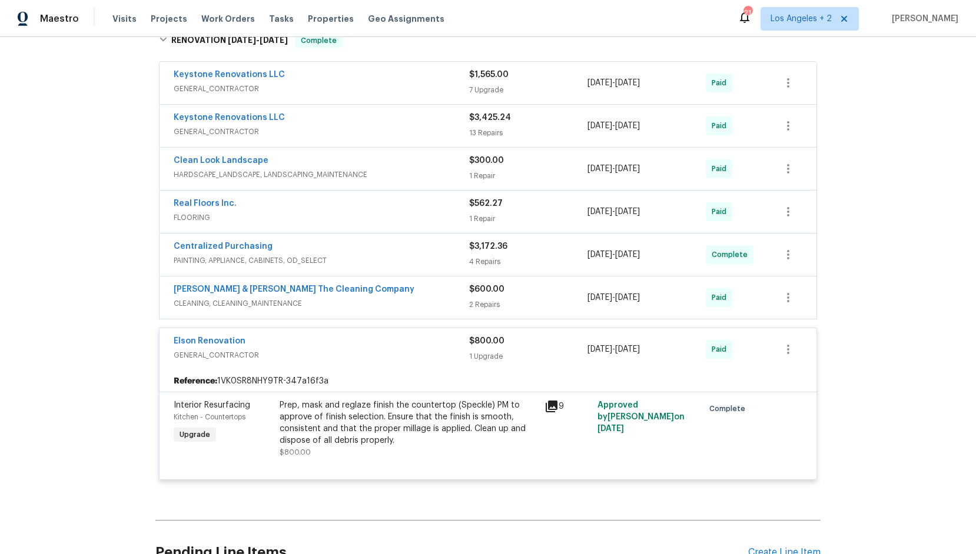
click at [254, 87] on span "GENERAL_CONTRACTOR" at bounding box center [321, 89] width 295 height 12
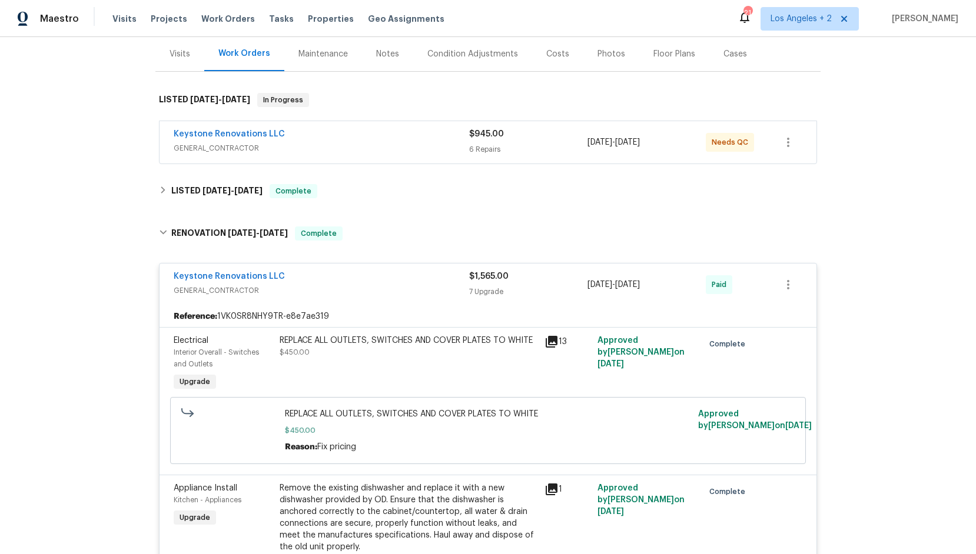
scroll to position [0, 0]
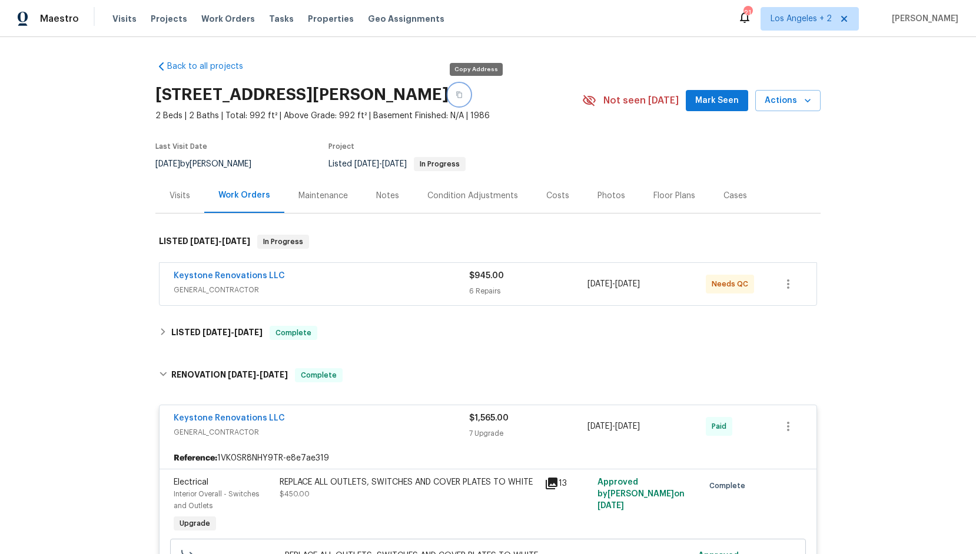
click at [463, 97] on icon "button" at bounding box center [459, 94] width 7 height 7
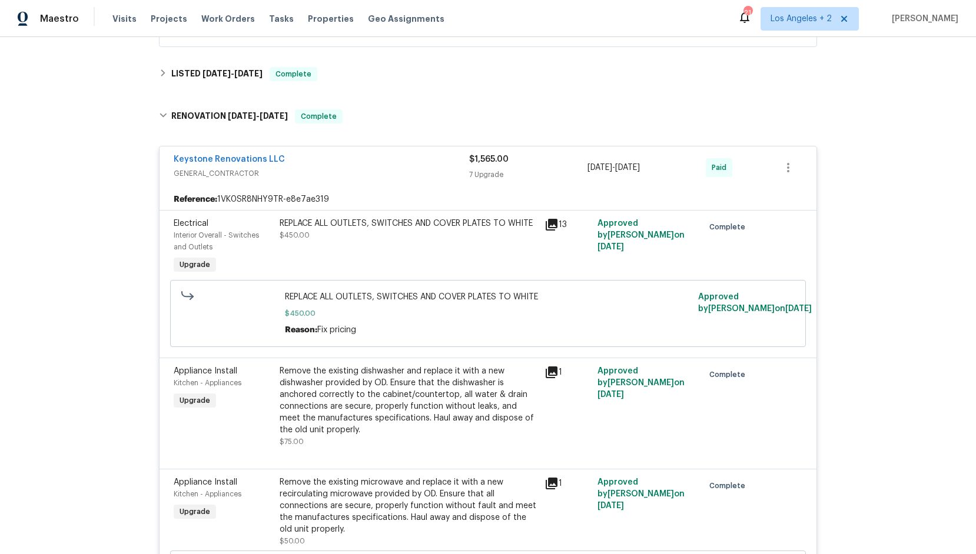
scroll to position [248, 0]
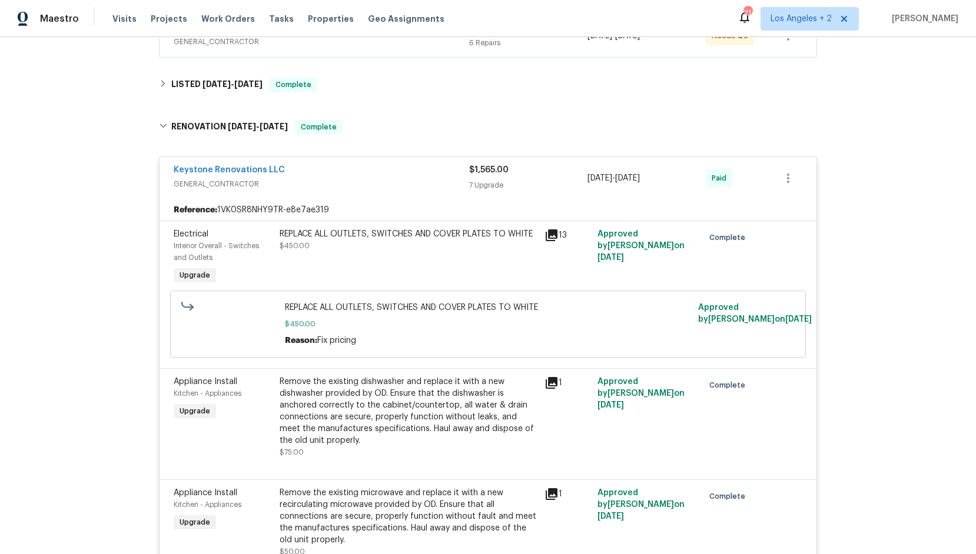
click at [268, 180] on span "GENERAL_CONTRACTOR" at bounding box center [321, 184] width 295 height 12
click at [271, 179] on span "GENERAL_CONTRACTOR" at bounding box center [321, 184] width 295 height 12
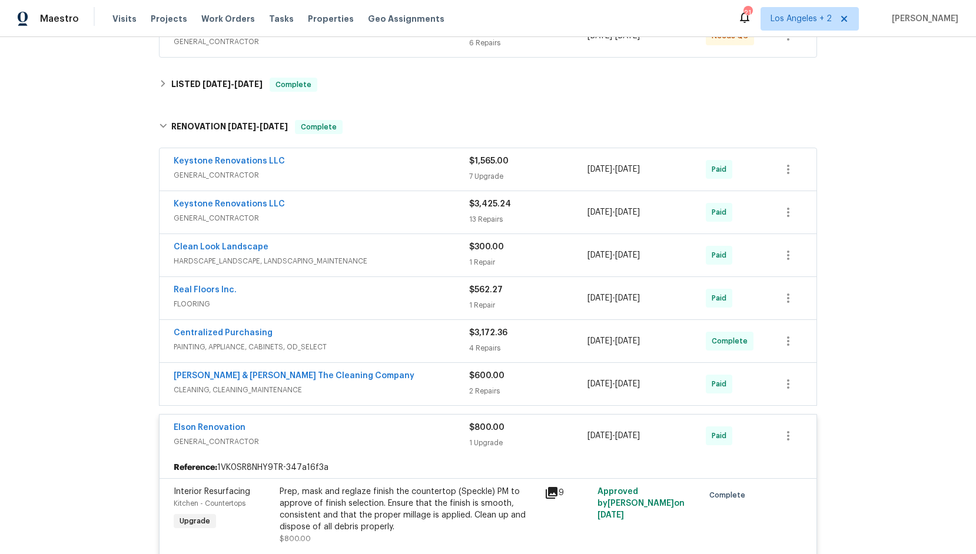
scroll to position [0, 0]
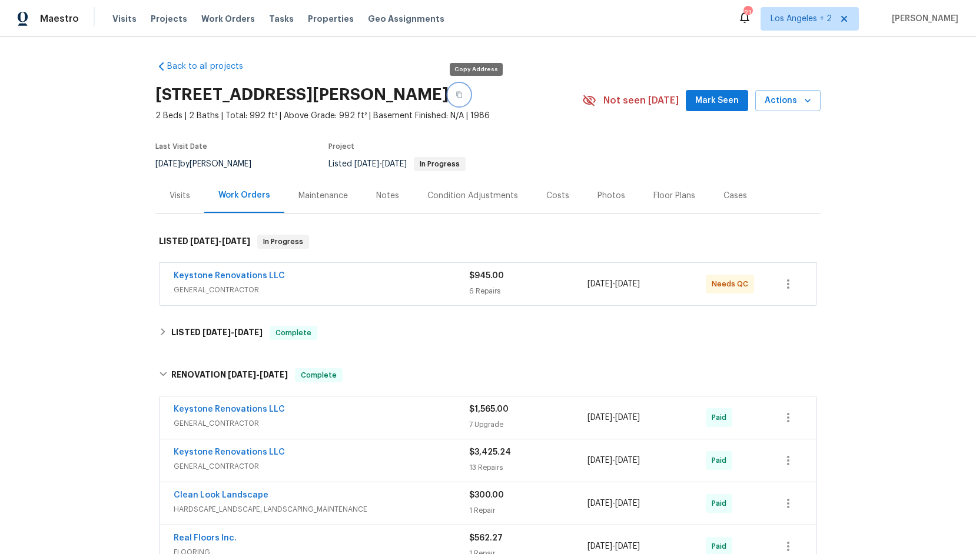
click at [463, 93] on icon "button" at bounding box center [459, 94] width 7 height 7
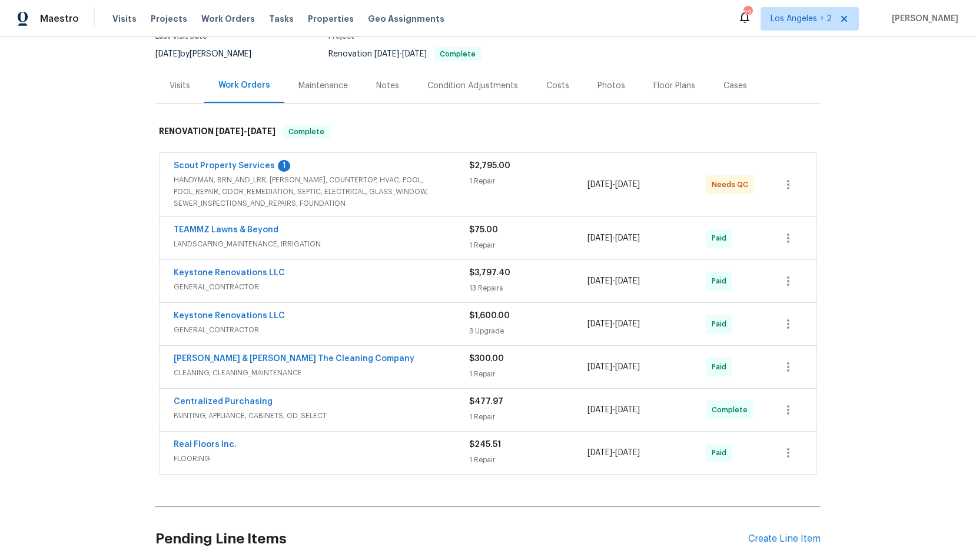
scroll to position [107, 0]
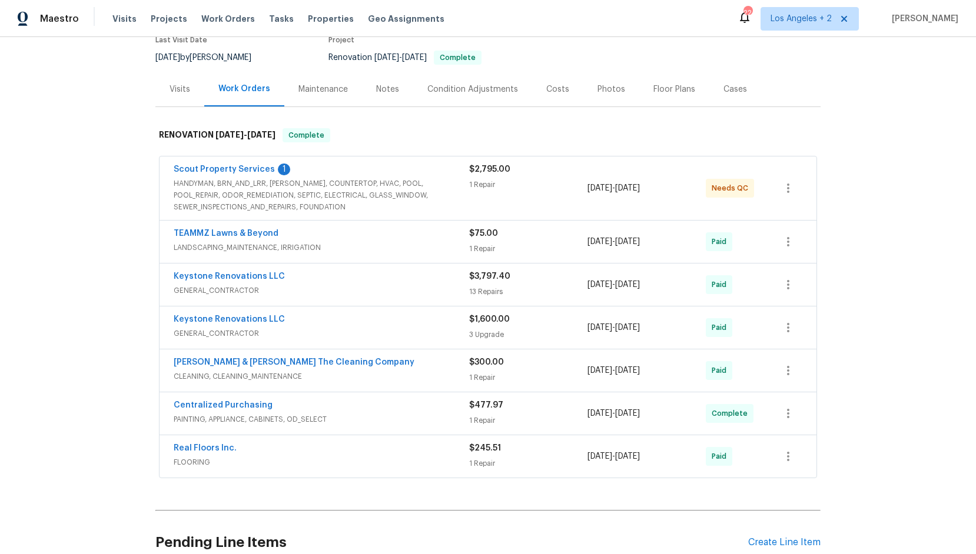
click at [227, 332] on span "GENERAL_CONTRACTOR" at bounding box center [321, 334] width 295 height 12
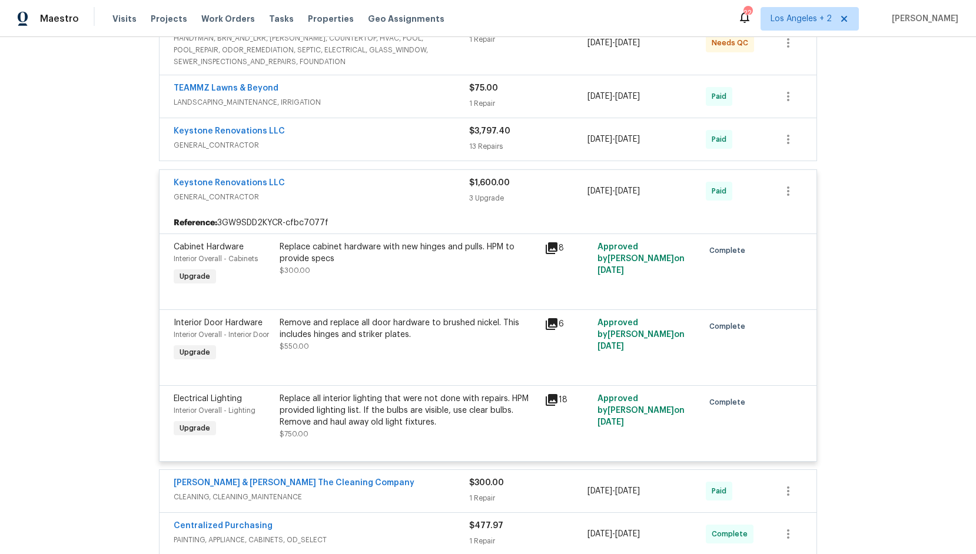
scroll to position [251, 0]
click at [211, 194] on span "GENERAL_CONTRACTOR" at bounding box center [321, 198] width 295 height 12
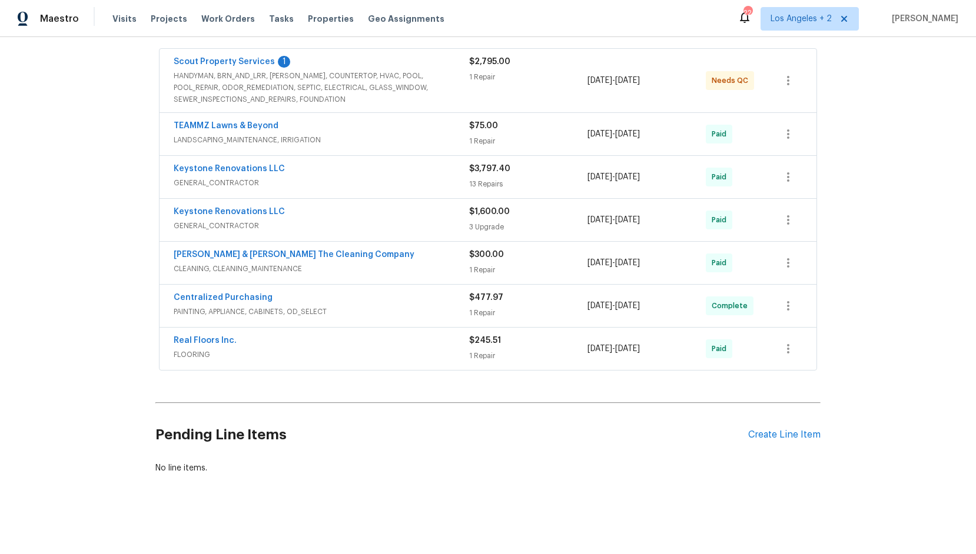
scroll to position [214, 0]
click at [236, 230] on span "GENERAL_CONTRACTOR" at bounding box center [321, 226] width 295 height 12
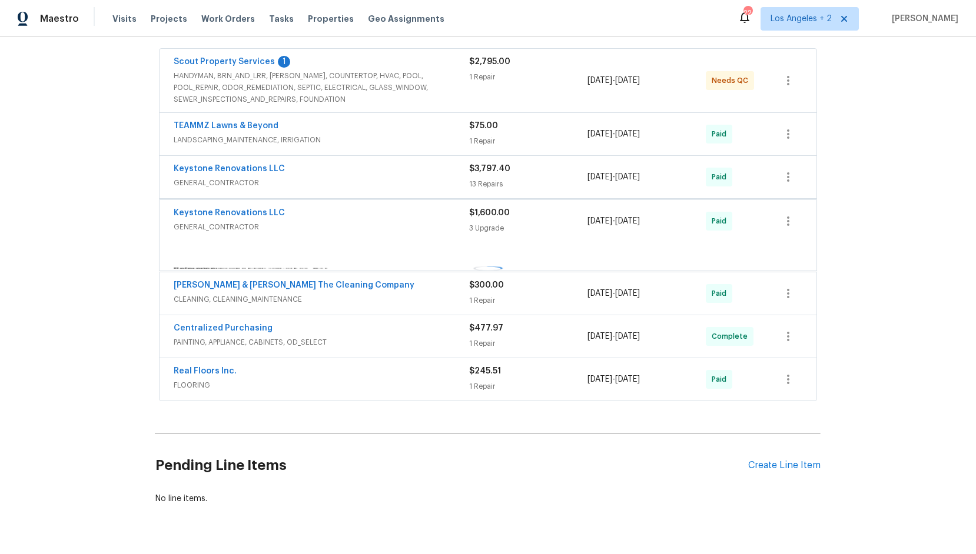
scroll to position [251, 0]
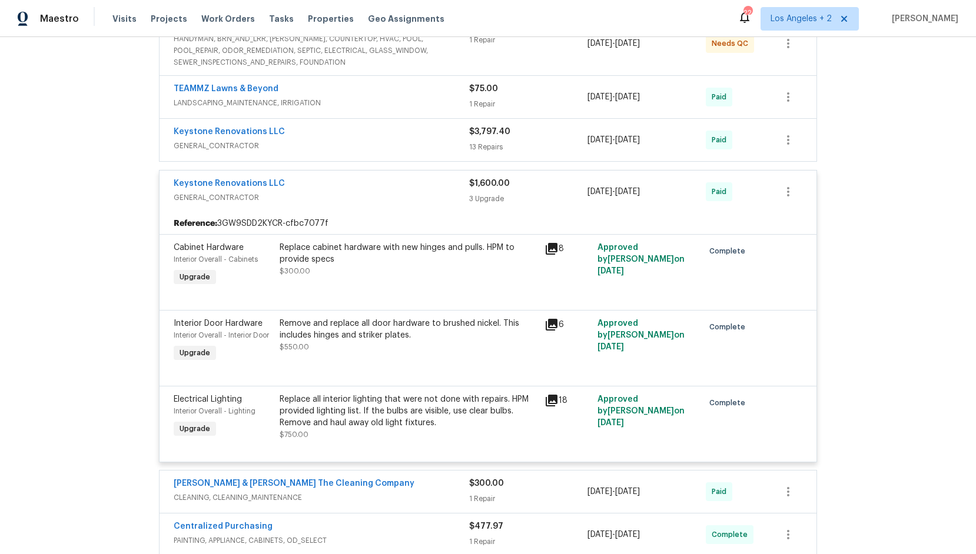
click at [206, 195] on span "GENERAL_CONTRACTOR" at bounding box center [321, 198] width 295 height 12
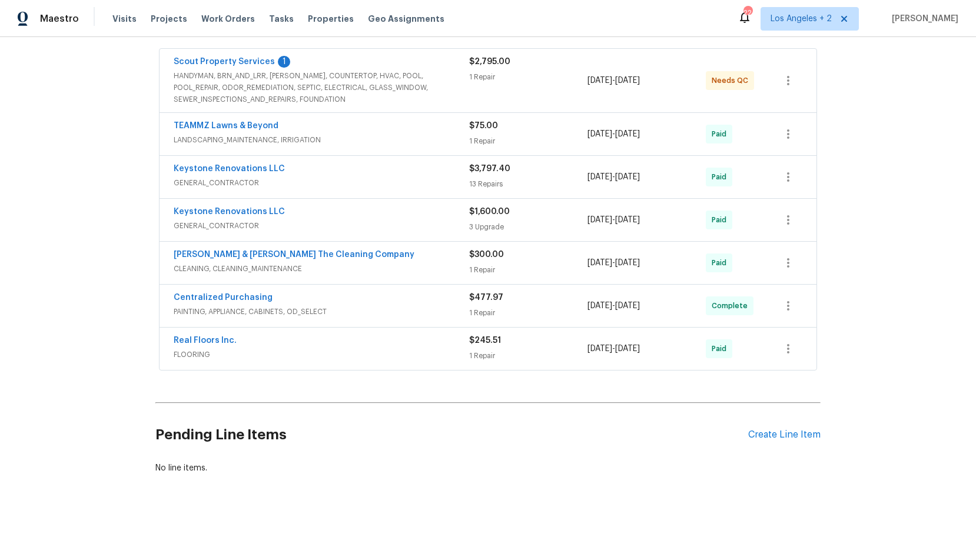
scroll to position [0, 0]
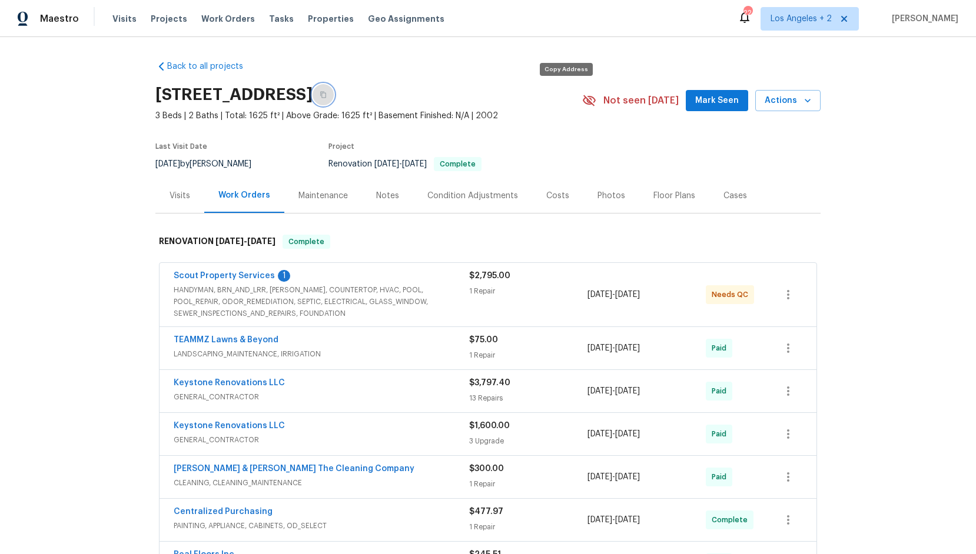
click at [327, 94] on icon "button" at bounding box center [323, 94] width 7 height 7
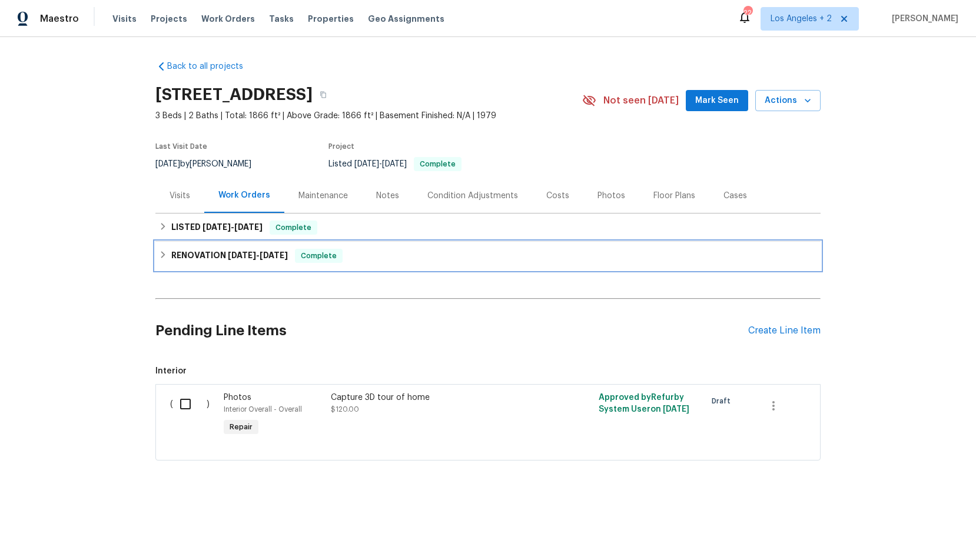
click at [160, 259] on div "RENOVATION 8/4/25 - 8/20/25 Complete" at bounding box center [488, 256] width 658 height 14
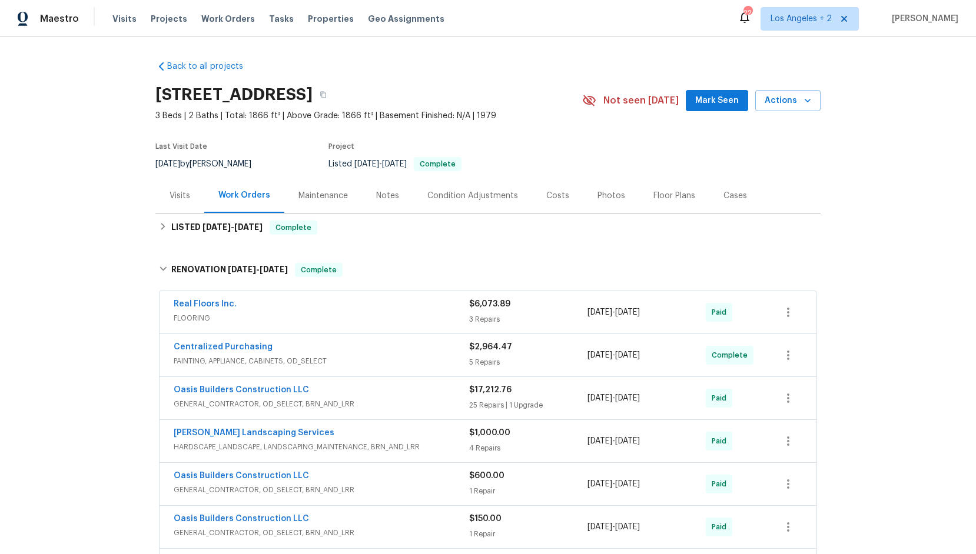
click at [195, 401] on span "GENERAL_CONTRACTOR, OD_SELECT, BRN_AND_LRR" at bounding box center [321, 404] width 295 height 12
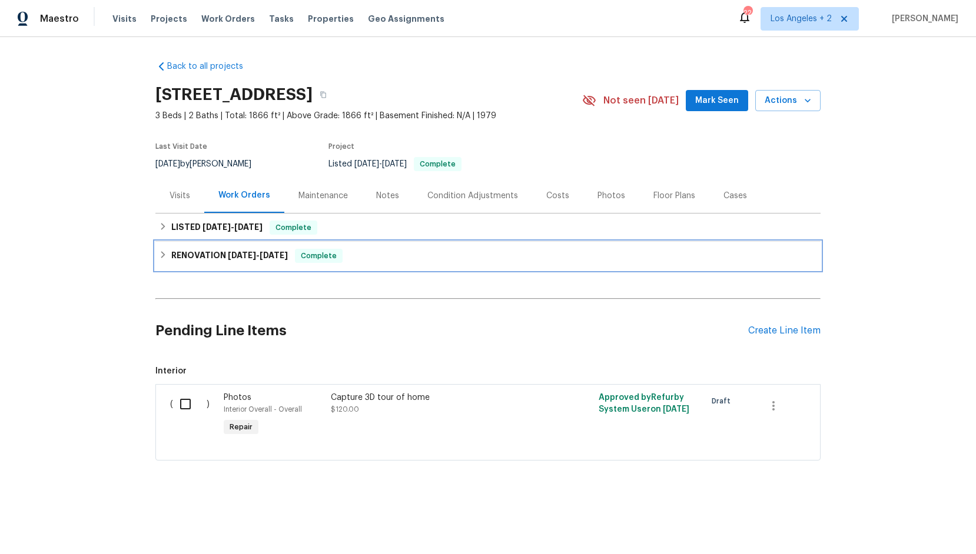
click at [167, 255] on div "RENOVATION [DATE] - [DATE] Complete" at bounding box center [488, 256] width 658 height 14
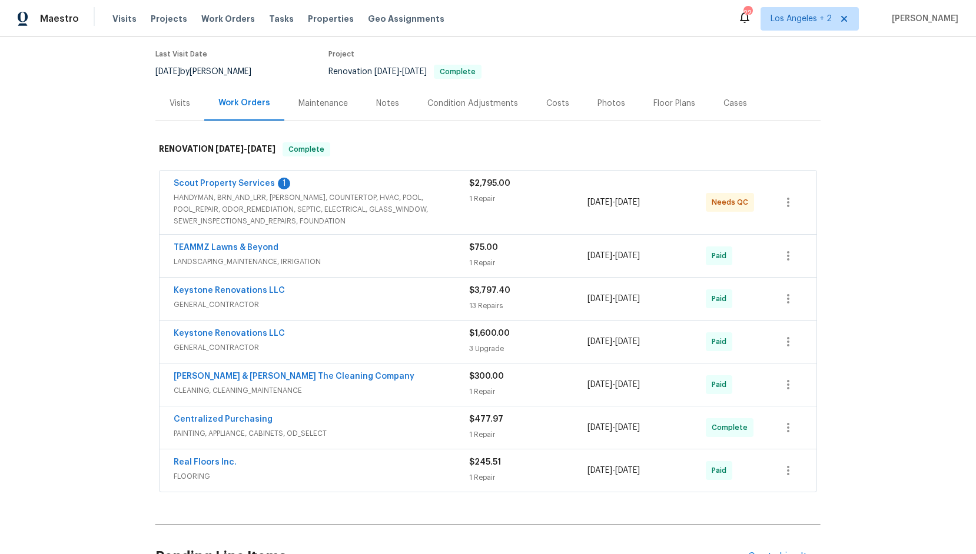
scroll to position [117, 0]
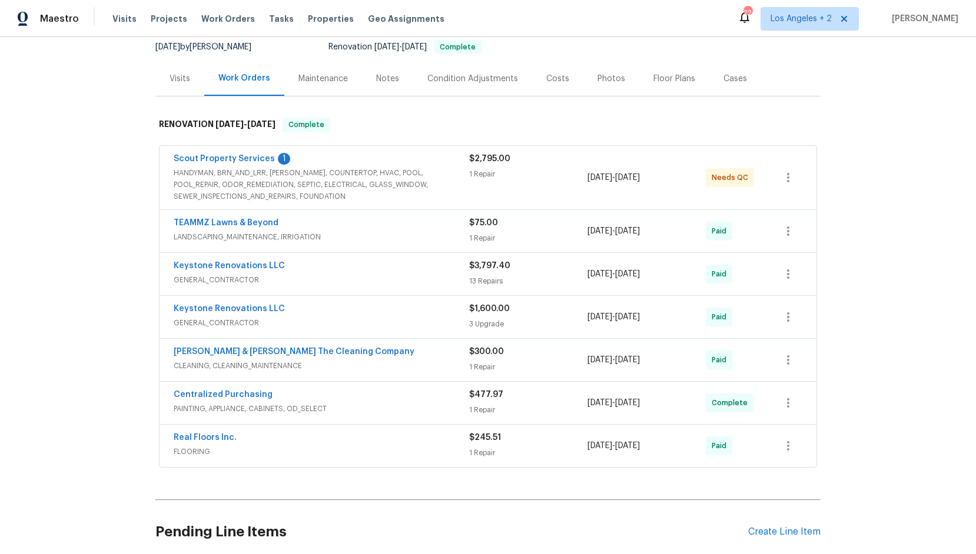
click at [255, 324] on span "GENERAL_CONTRACTOR" at bounding box center [321, 323] width 295 height 12
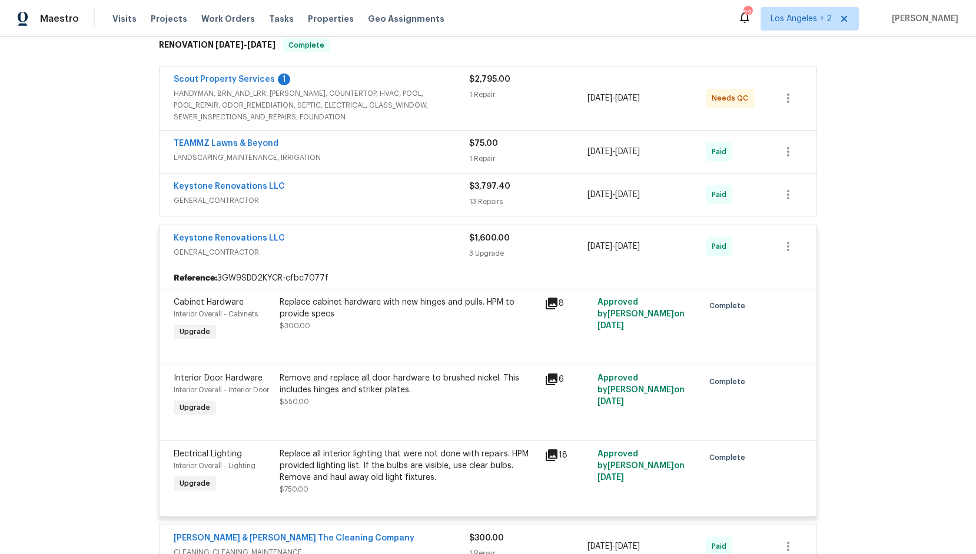
scroll to position [192, 0]
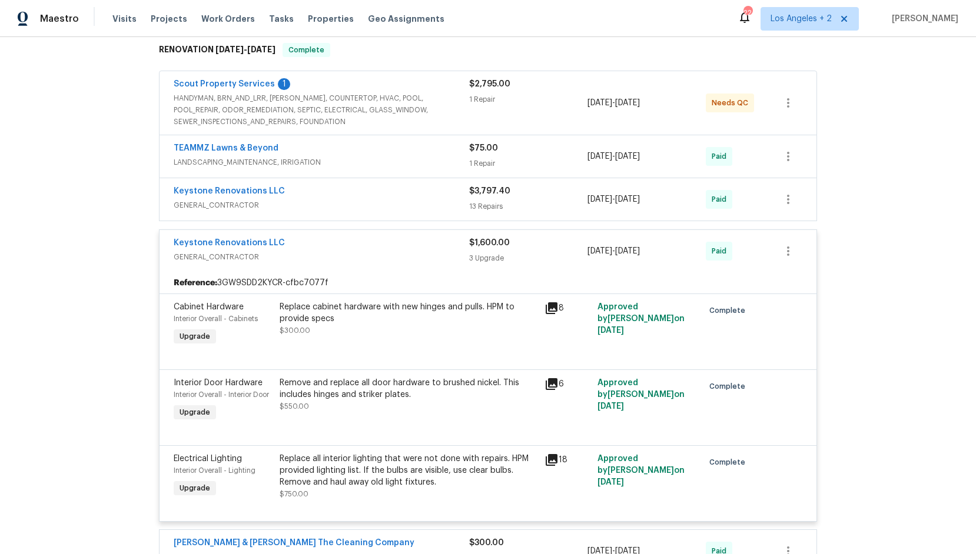
click at [262, 253] on span "GENERAL_CONTRACTOR" at bounding box center [321, 257] width 295 height 12
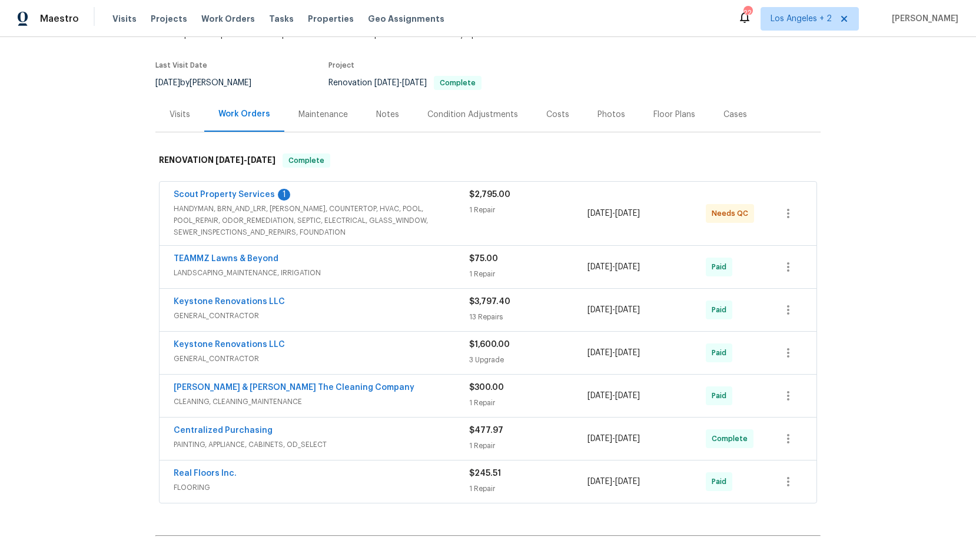
scroll to position [0, 0]
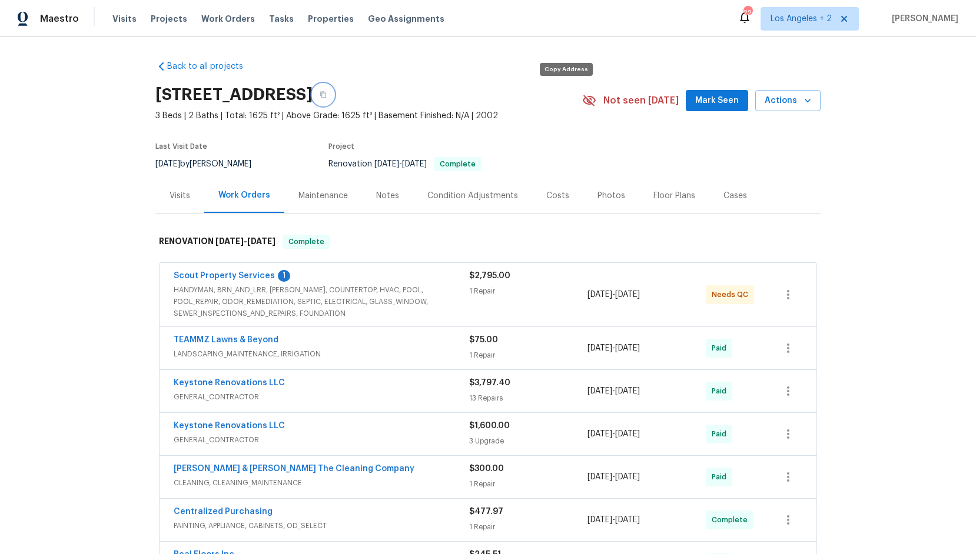
click at [327, 92] on icon "button" at bounding box center [323, 94] width 7 height 7
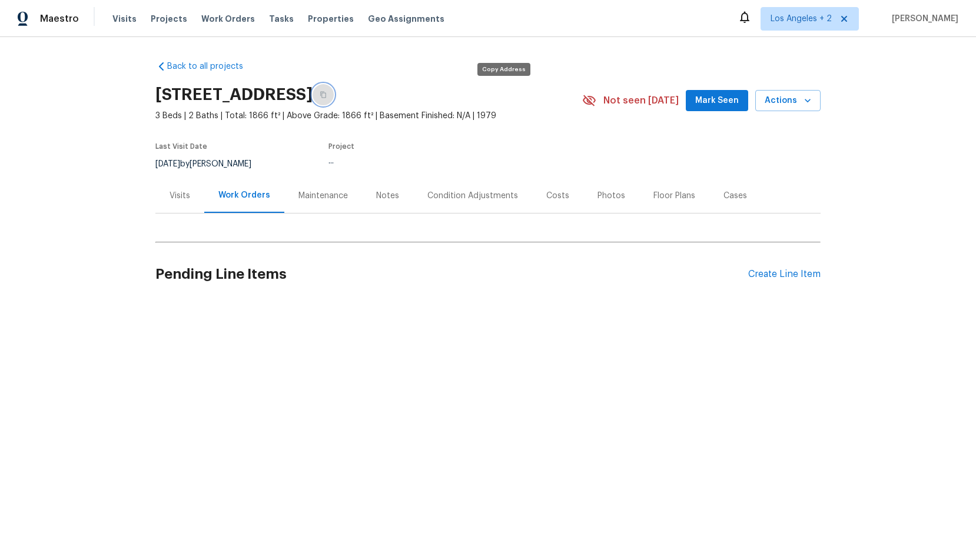
click at [327, 92] on icon "button" at bounding box center [323, 94] width 7 height 7
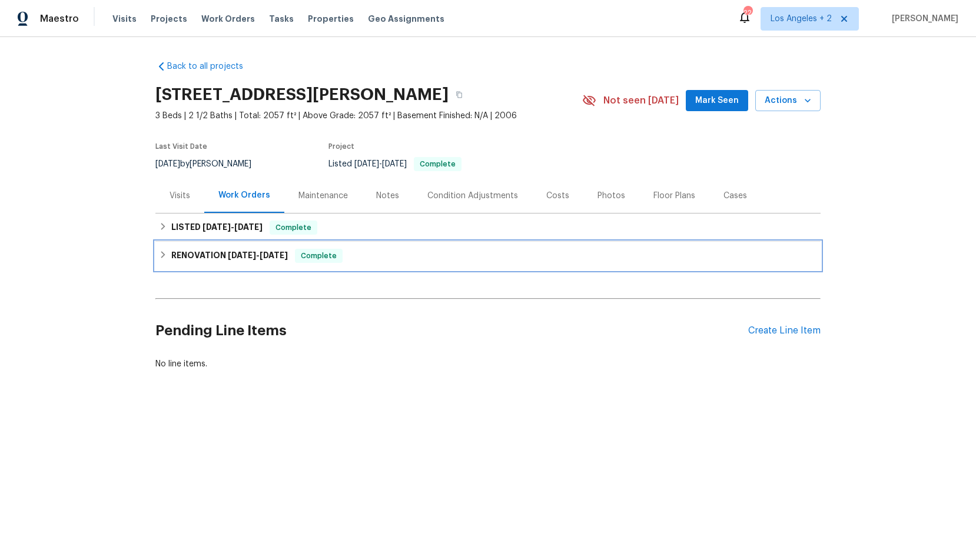
click at [162, 254] on icon at bounding box center [163, 255] width 8 height 8
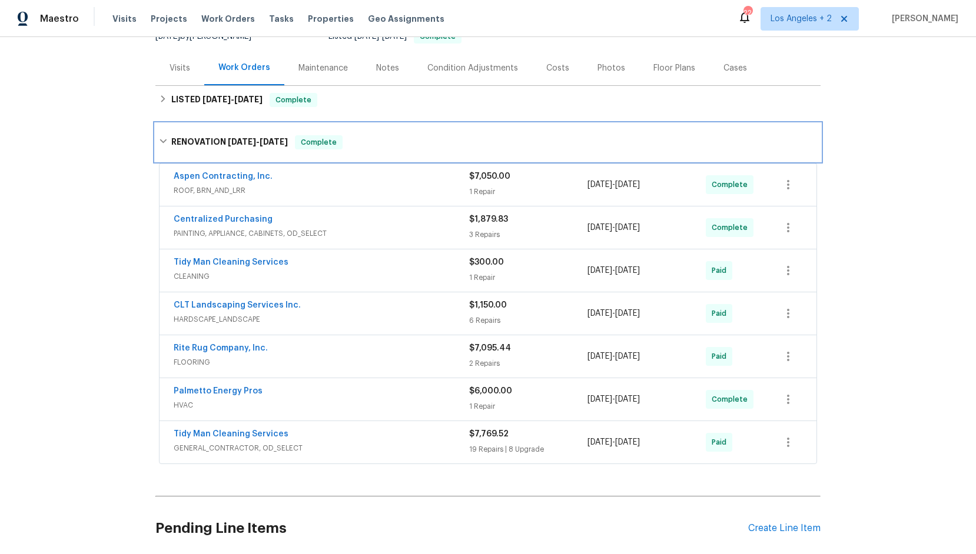
scroll to position [125, 0]
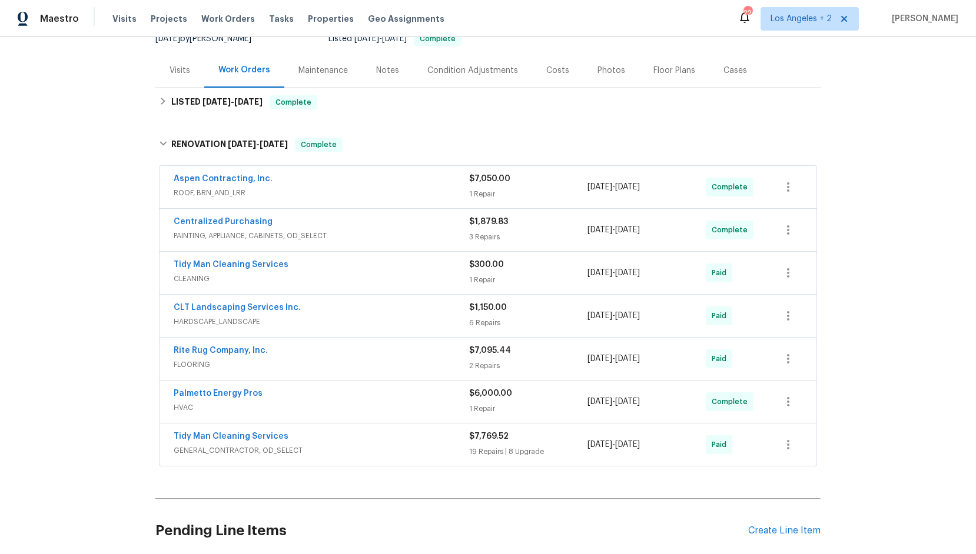
click at [247, 449] on span "GENERAL_CONTRACTOR, OD_SELECT" at bounding box center [321, 451] width 295 height 12
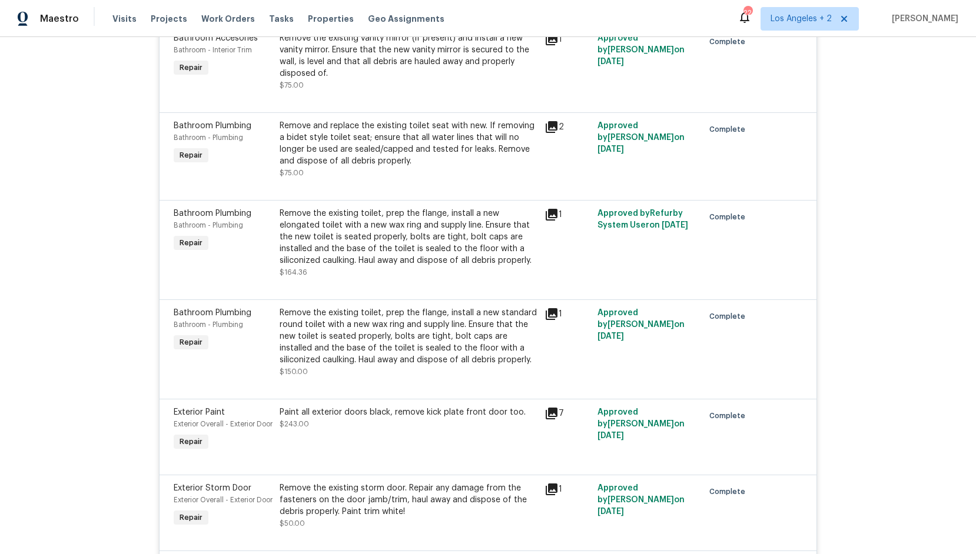
scroll to position [0, 0]
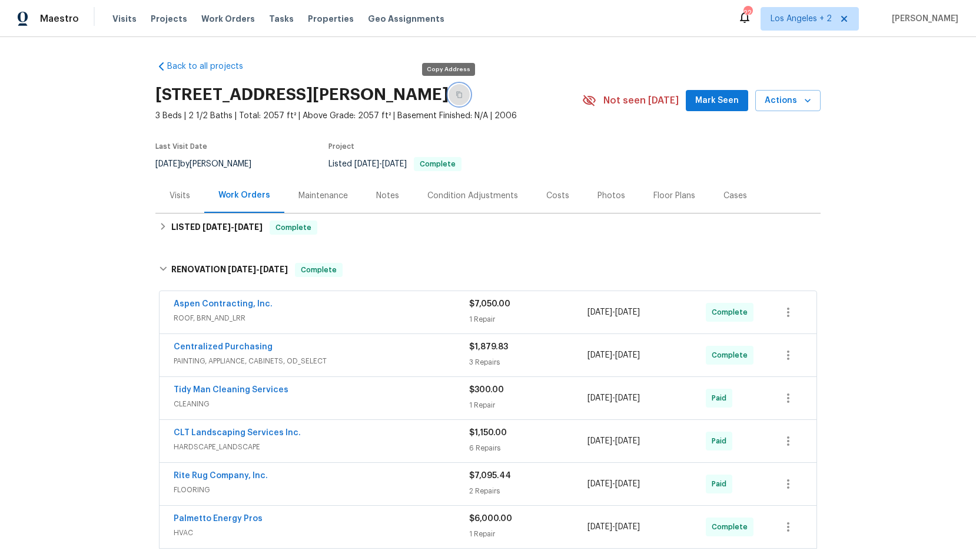
click at [456, 97] on icon "button" at bounding box center [459, 94] width 7 height 7
click at [64, 21] on span "Maestro" at bounding box center [59, 19] width 39 height 12
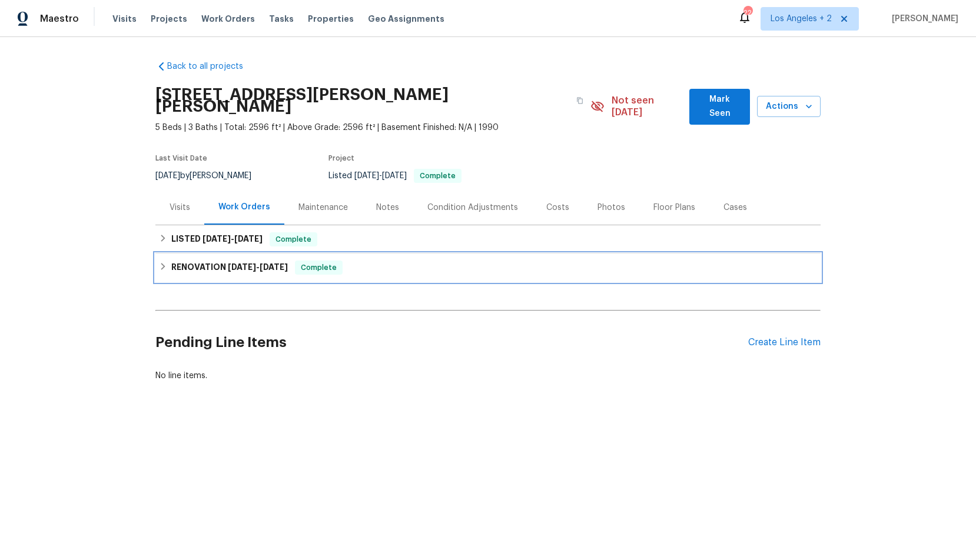
click at [163, 263] on icon at bounding box center [163, 267] width 8 height 8
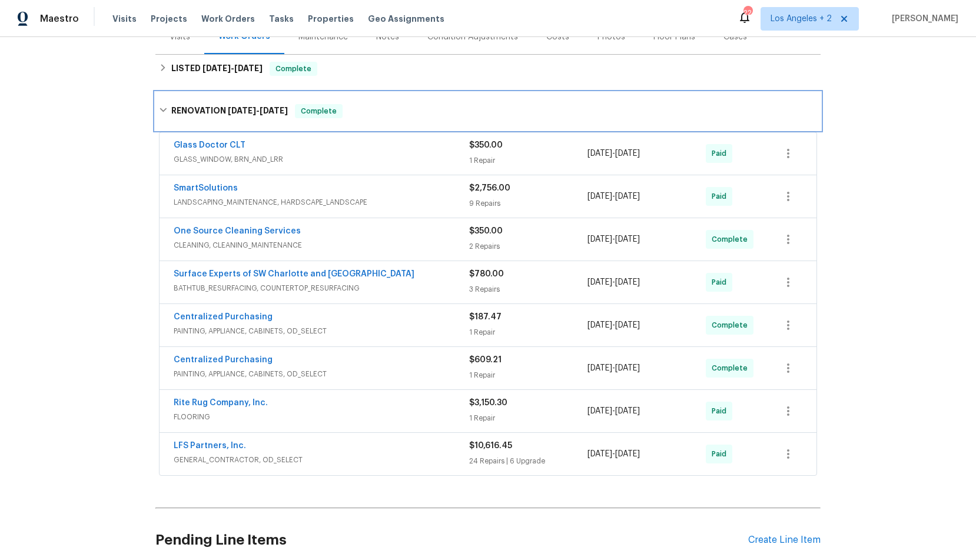
scroll to position [171, 0]
click at [195, 454] on span "GENERAL_CONTRACTOR, OD_SELECT" at bounding box center [321, 460] width 295 height 12
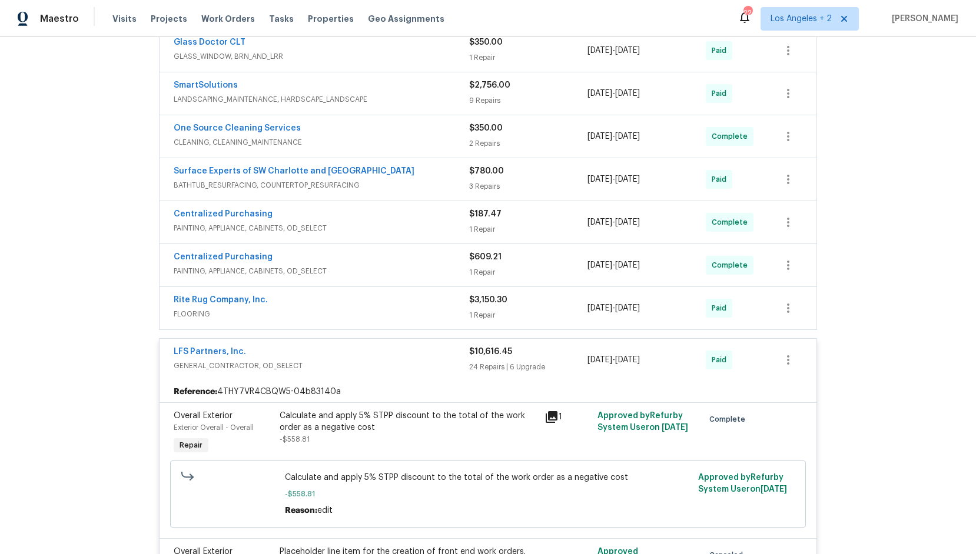
scroll to position [0, 0]
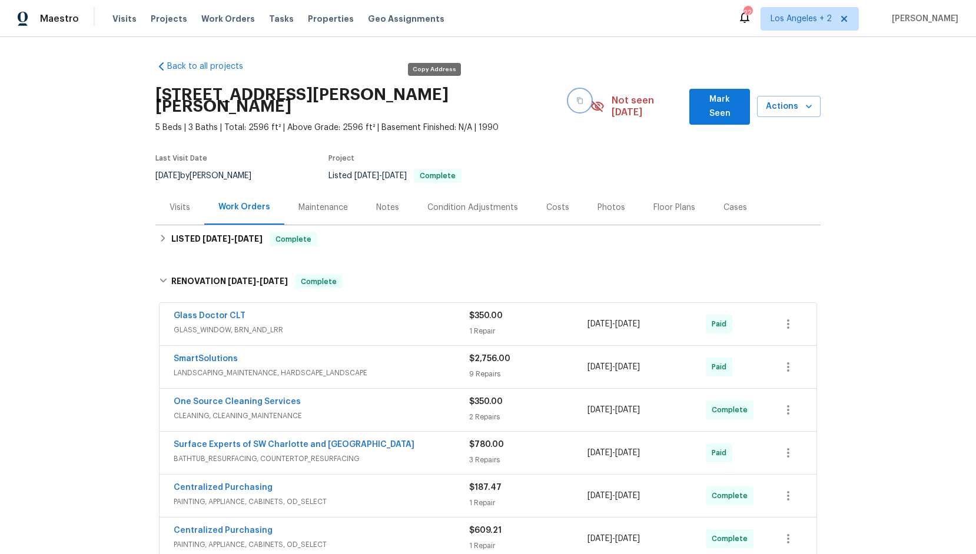
click at [569, 98] on button "button" at bounding box center [579, 100] width 21 height 21
